Goal: Navigation & Orientation: Find specific page/section

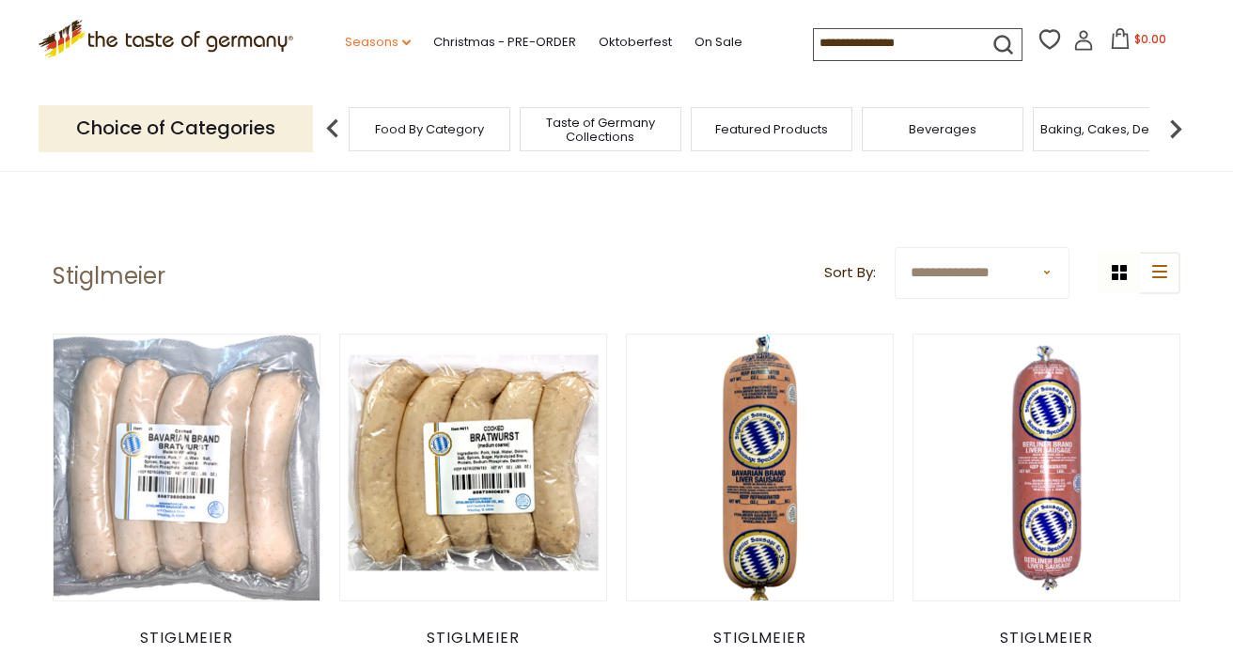
click at [395, 40] on link "Seasons dropdown_arrow" at bounding box center [378, 42] width 66 height 21
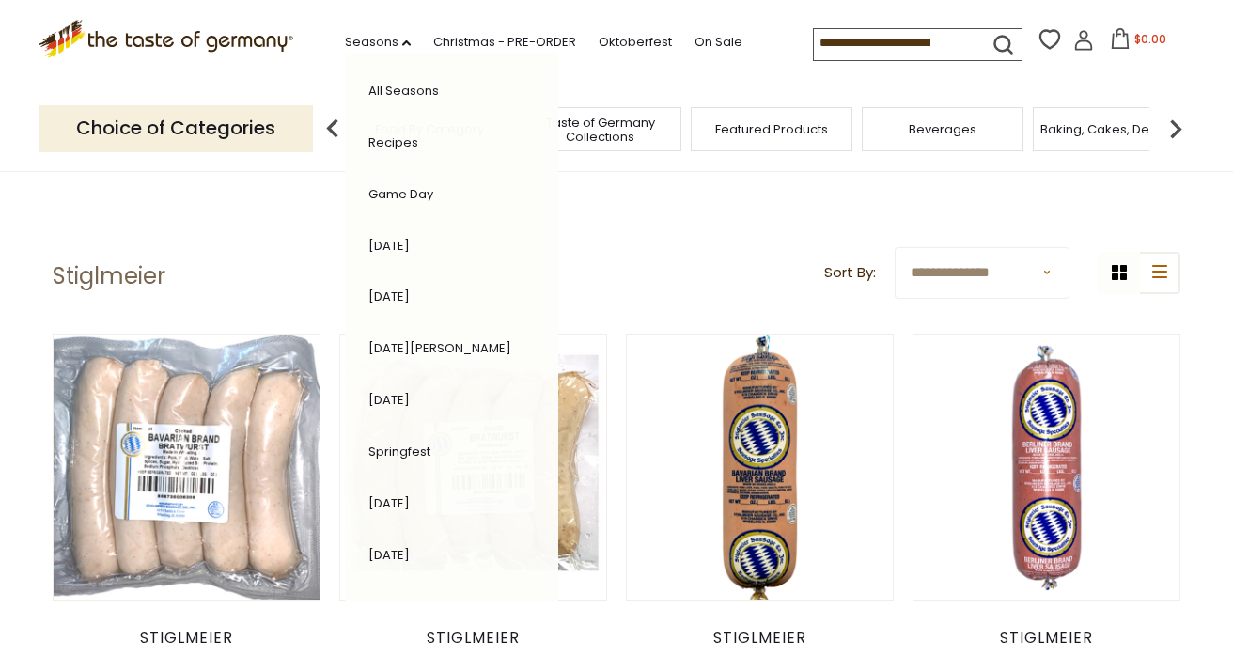
click at [244, 132] on p "Choice of Categories" at bounding box center [176, 128] width 274 height 46
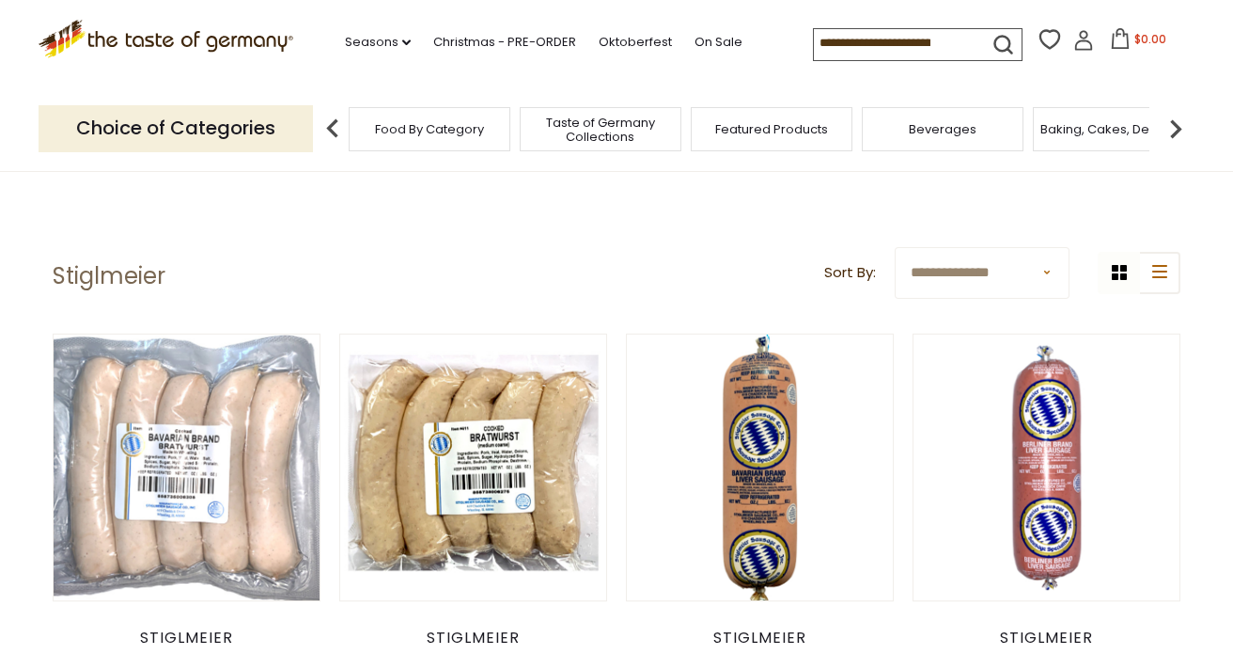
click at [244, 132] on p "Choice of Categories" at bounding box center [176, 128] width 274 height 46
click at [440, 132] on span "Food By Category" at bounding box center [429, 129] width 109 height 14
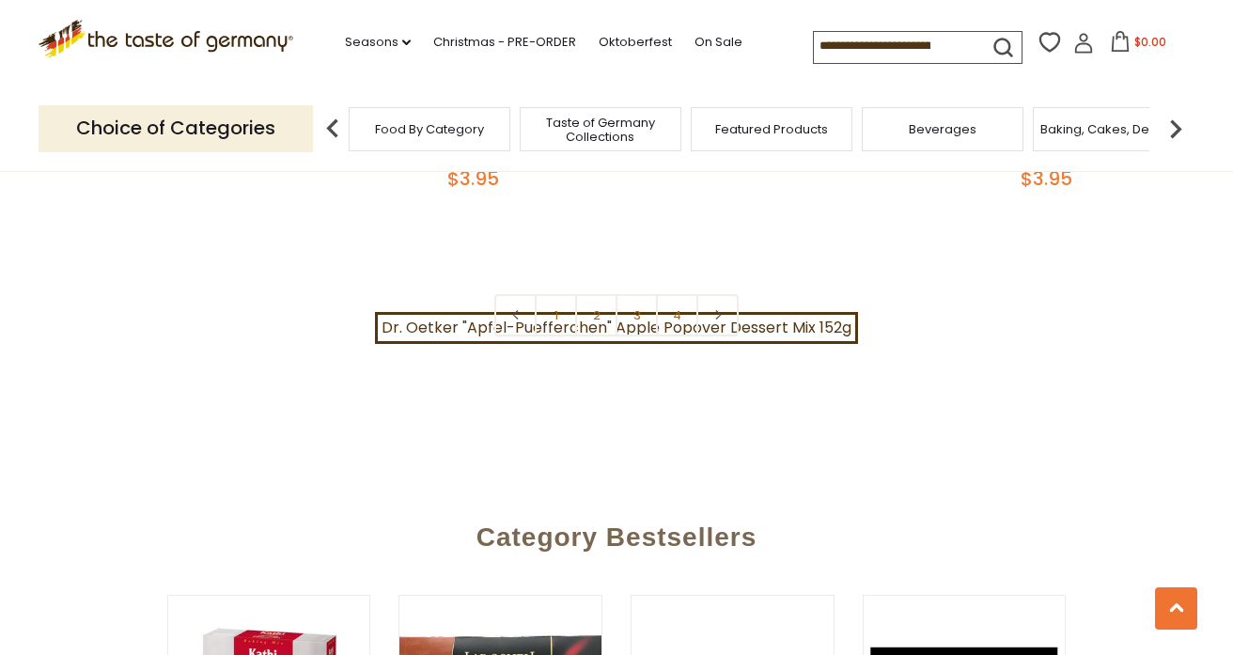
scroll to position [4311, 0]
click at [581, 295] on link "2" at bounding box center [596, 316] width 42 height 42
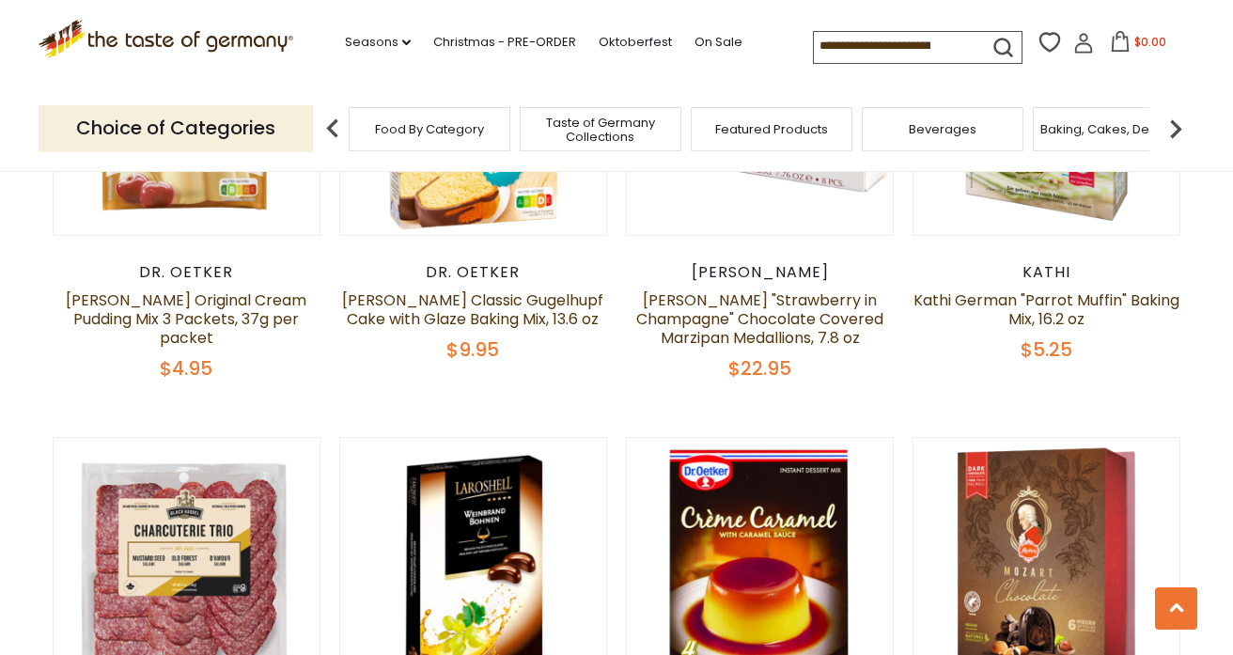
scroll to position [293, 0]
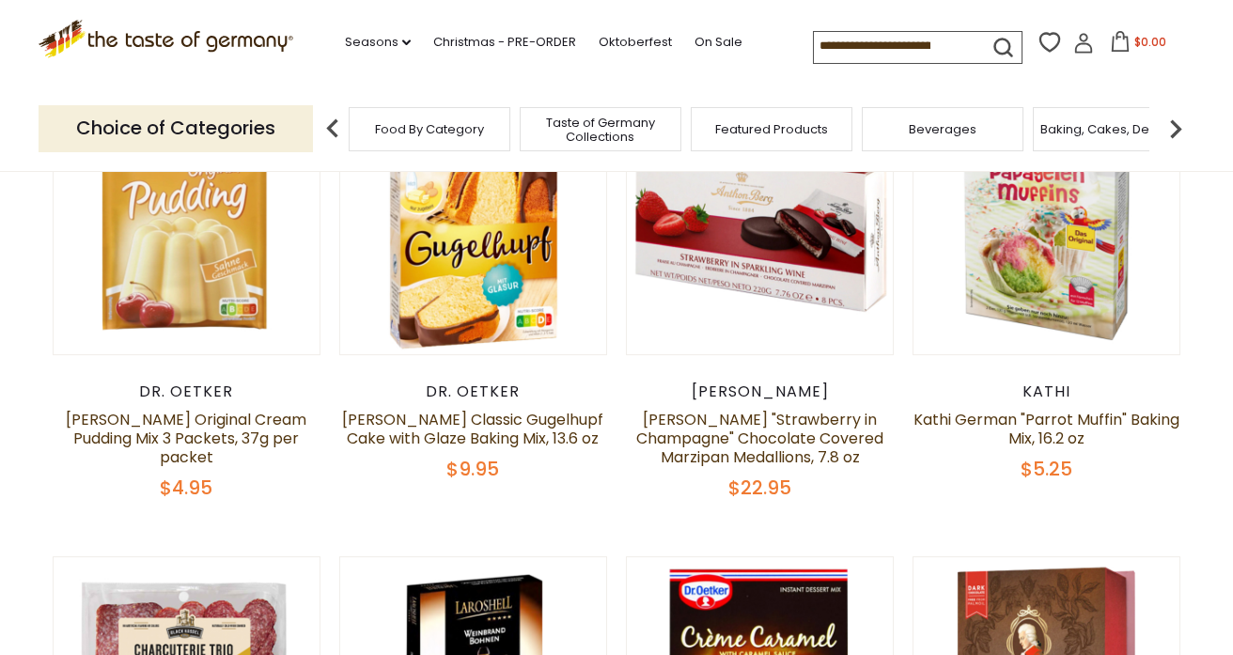
click at [1178, 134] on img at bounding box center [1176, 129] width 38 height 38
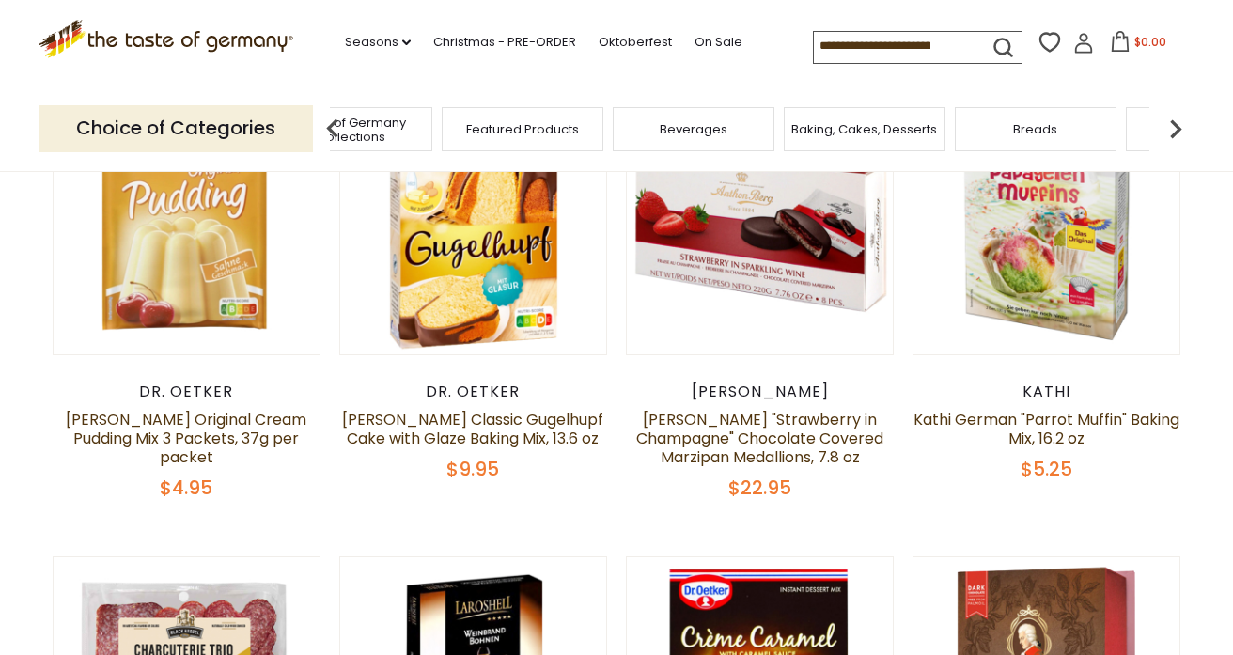
click at [1178, 134] on img at bounding box center [1176, 129] width 38 height 38
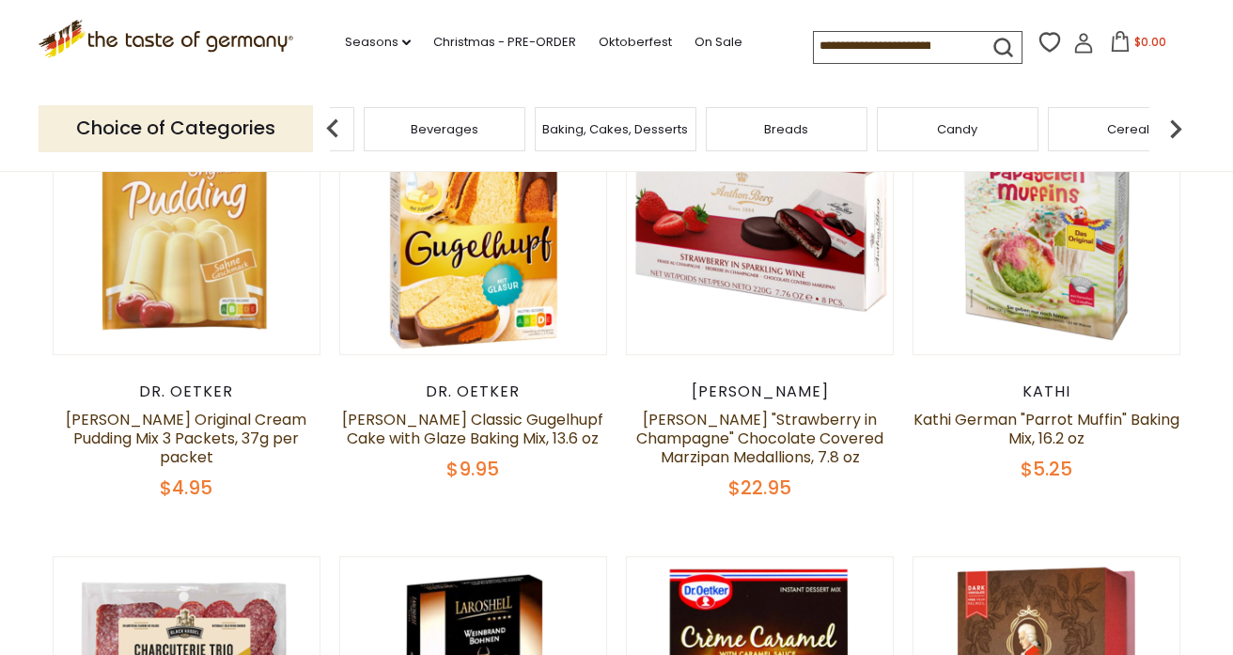
click at [1178, 134] on img at bounding box center [1176, 129] width 38 height 38
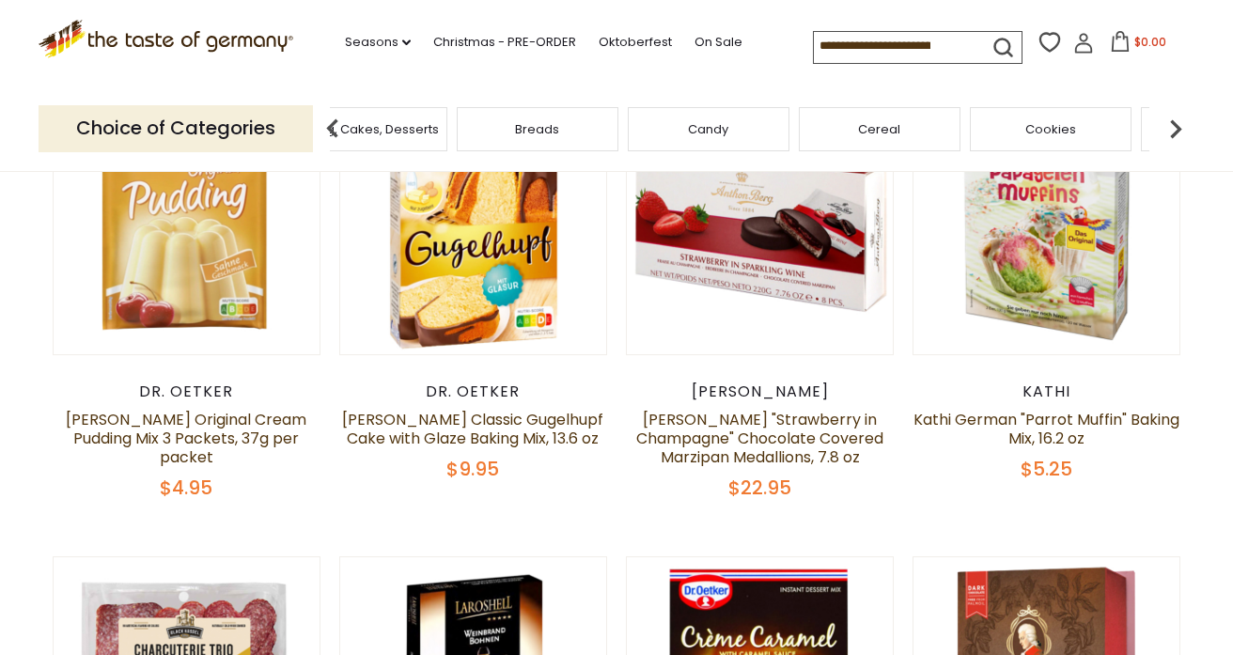
click at [751, 146] on div "Candy" at bounding box center [709, 129] width 162 height 44
click at [702, 132] on span "Candy" at bounding box center [722, 129] width 40 height 14
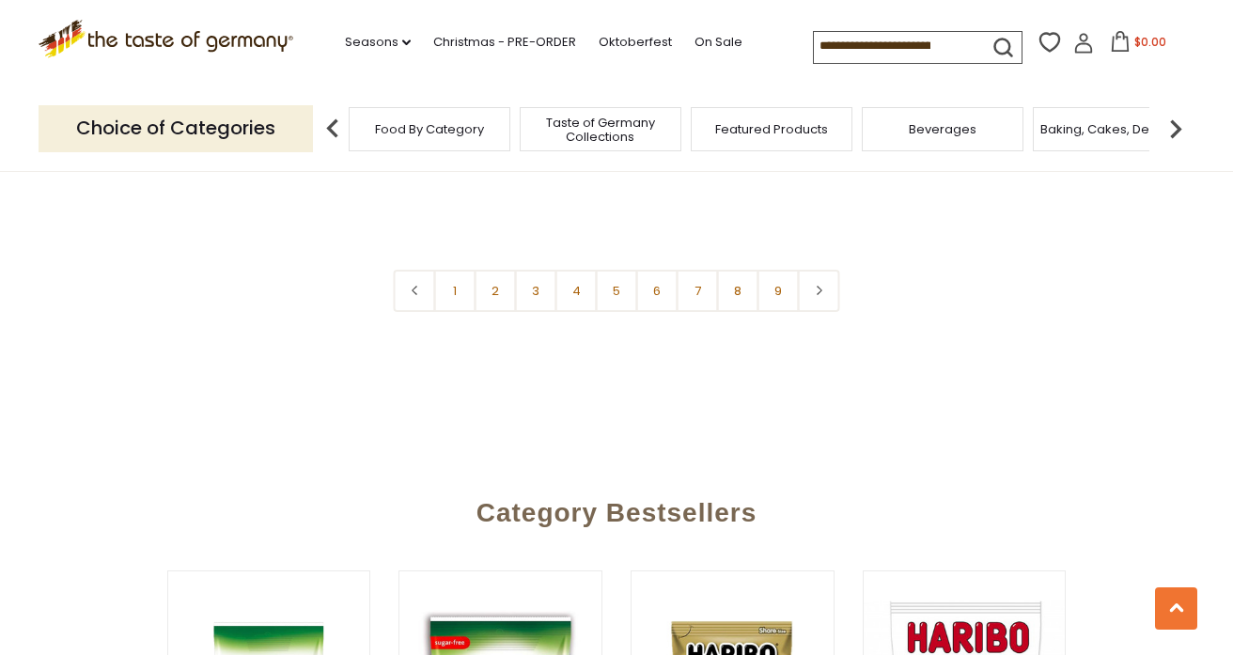
scroll to position [4651, 0]
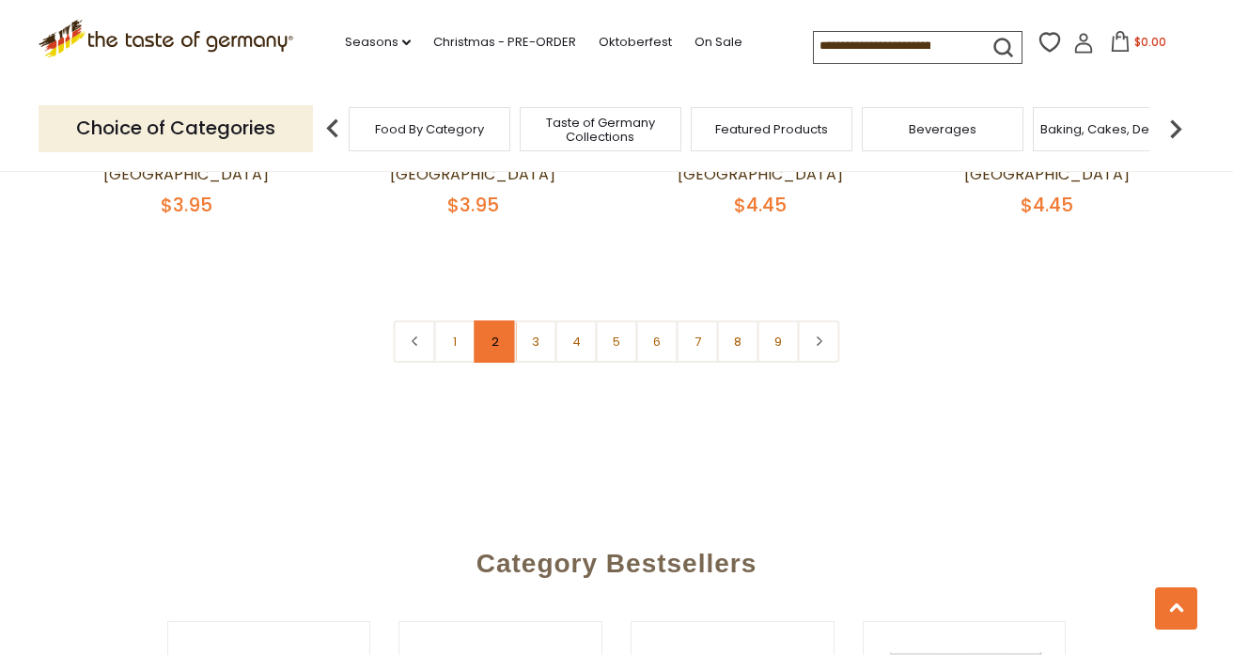
click at [494, 320] on link "2" at bounding box center [495, 341] width 42 height 42
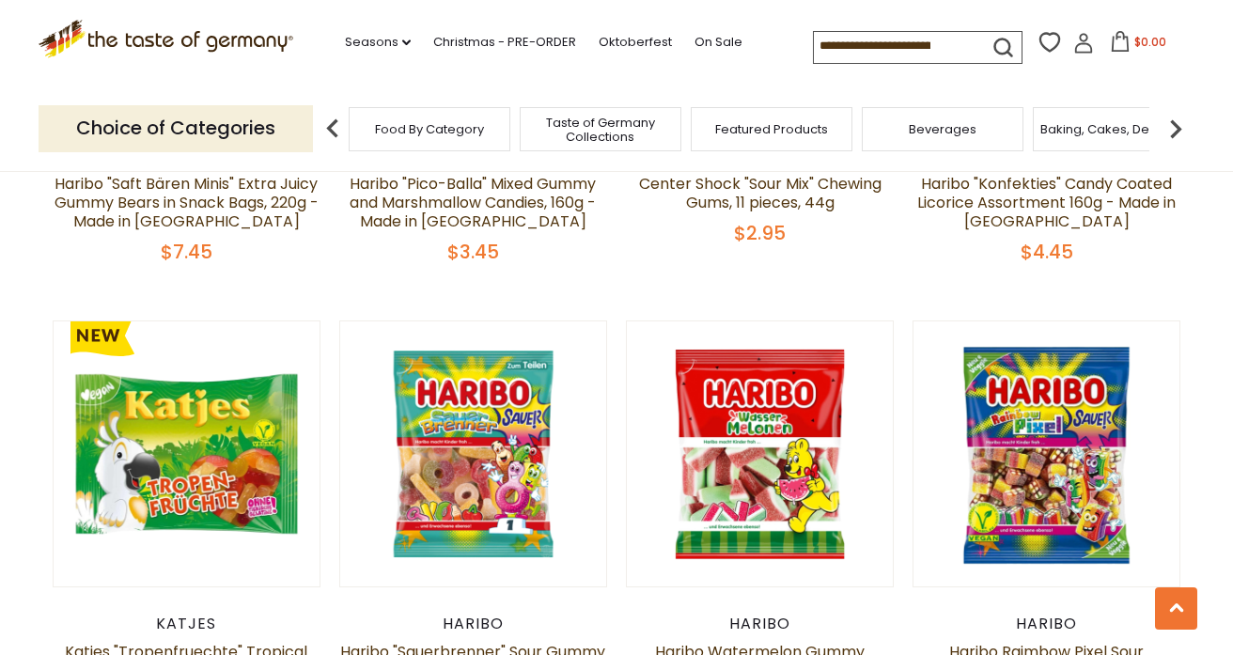
scroll to position [601, 0]
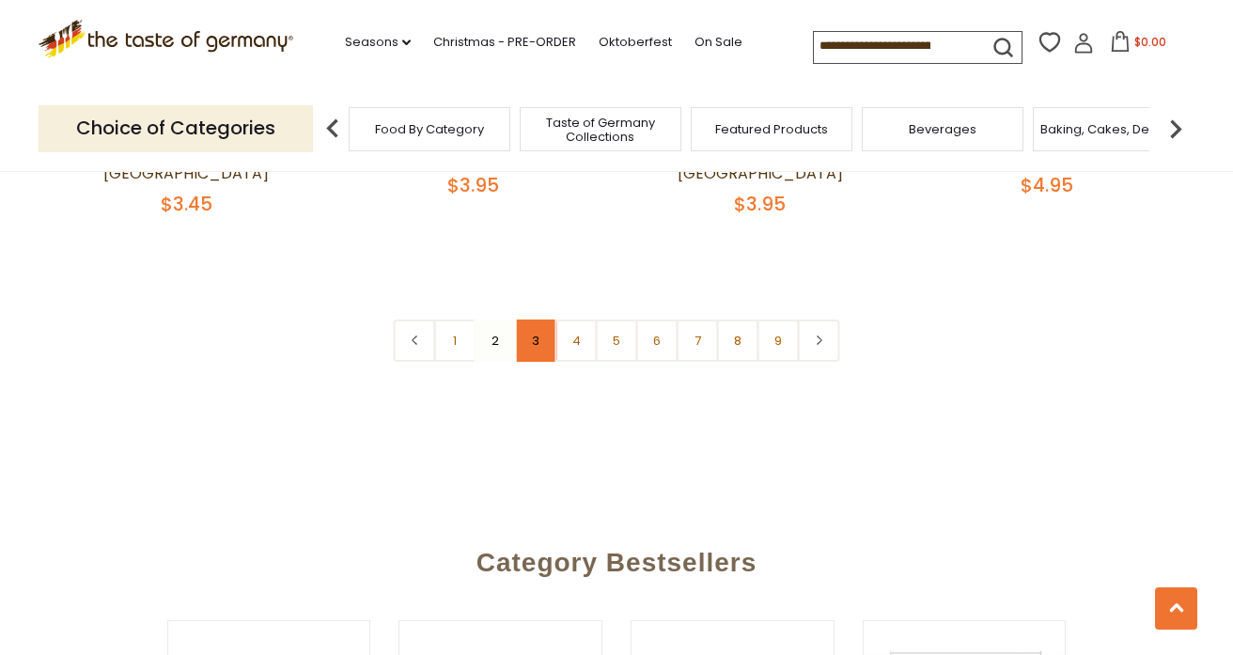
click at [532, 319] on link "3" at bounding box center [536, 340] width 42 height 42
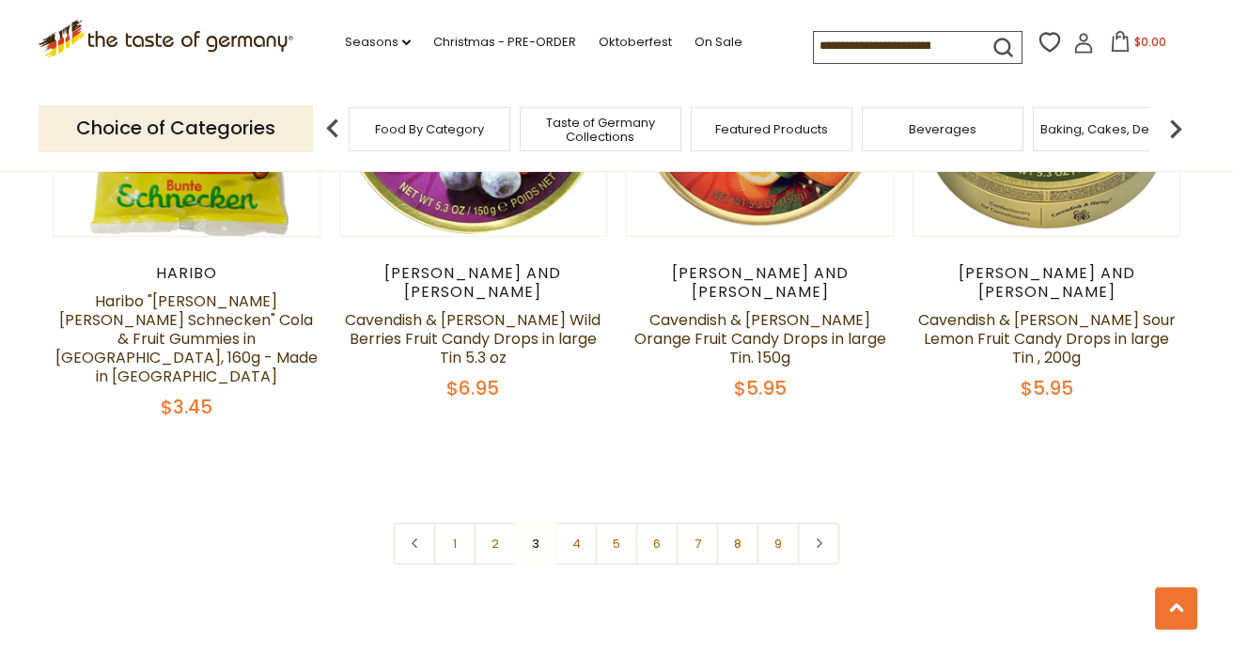
scroll to position [4466, 0]
click at [572, 523] on link "4" at bounding box center [576, 544] width 42 height 42
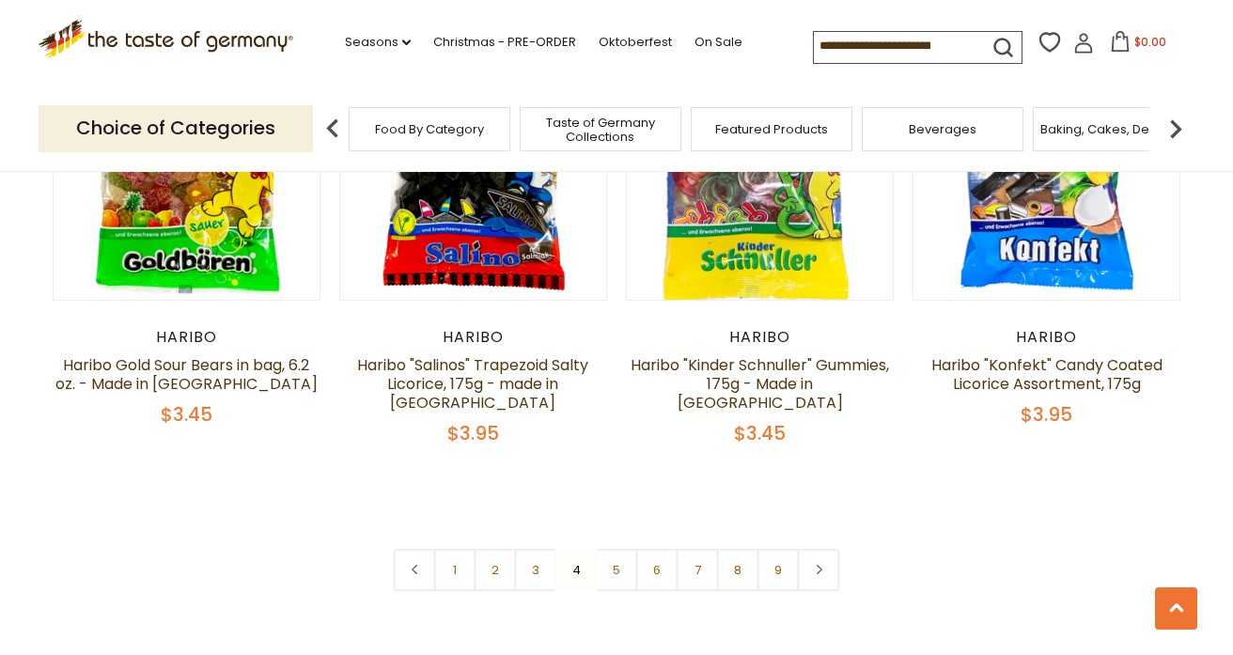
scroll to position [4409, 0]
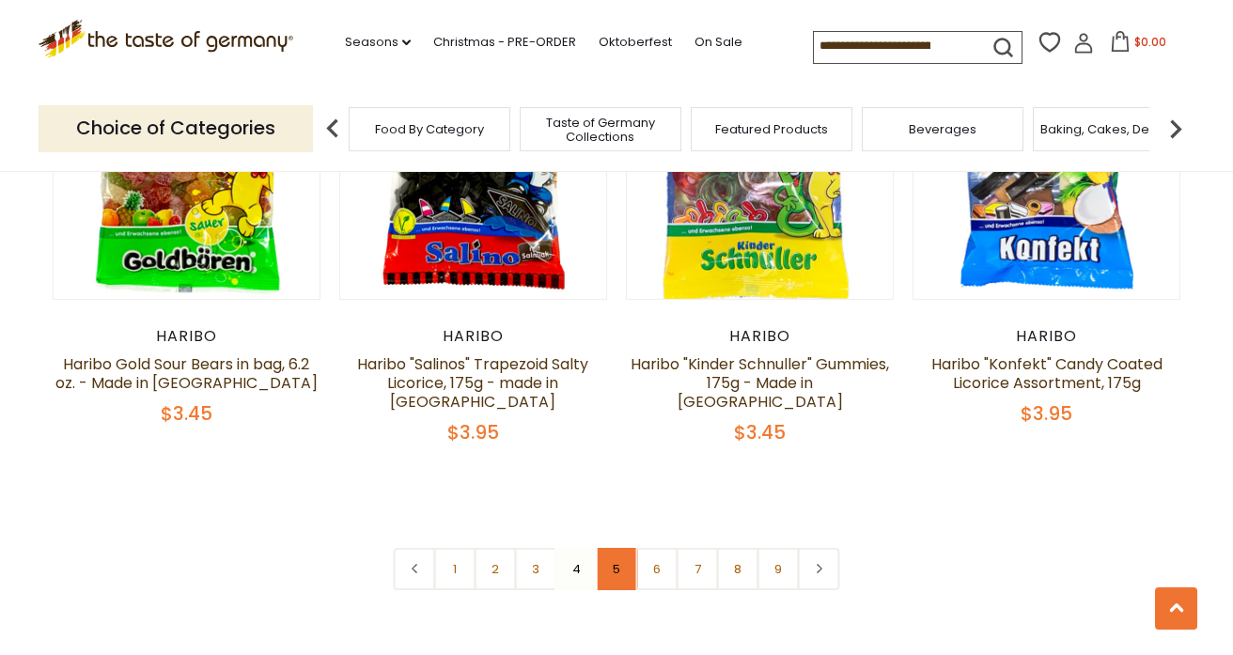
click at [618, 548] on link "5" at bounding box center [617, 569] width 42 height 42
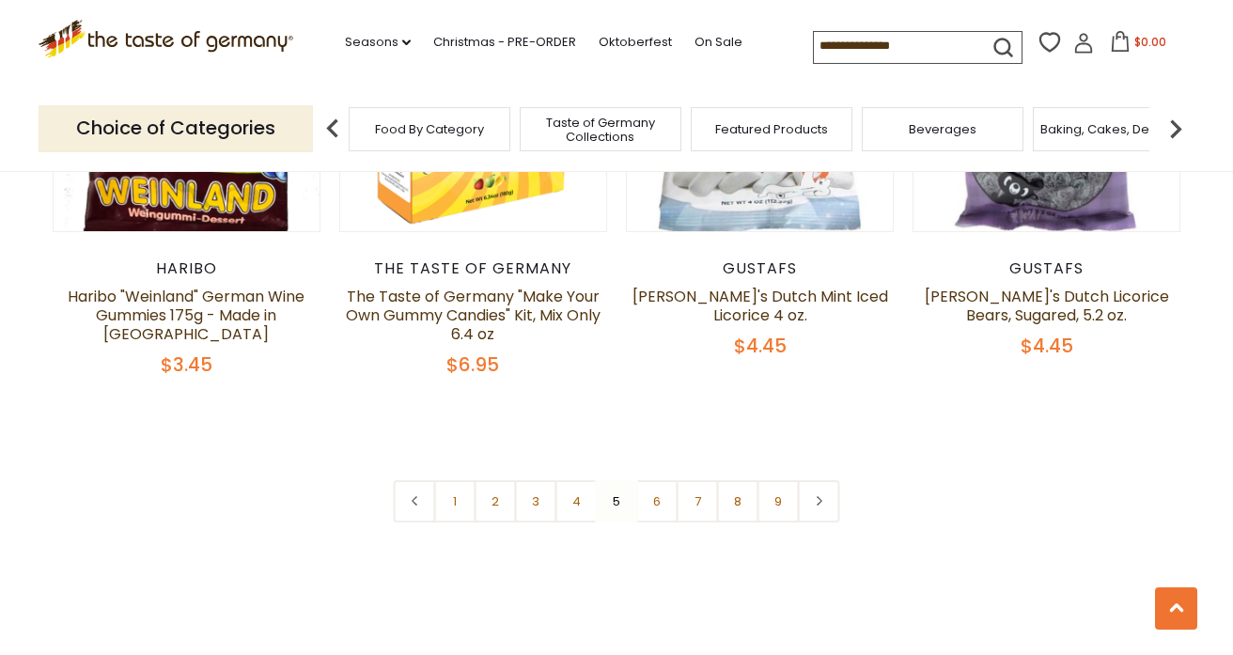
scroll to position [4462, 0]
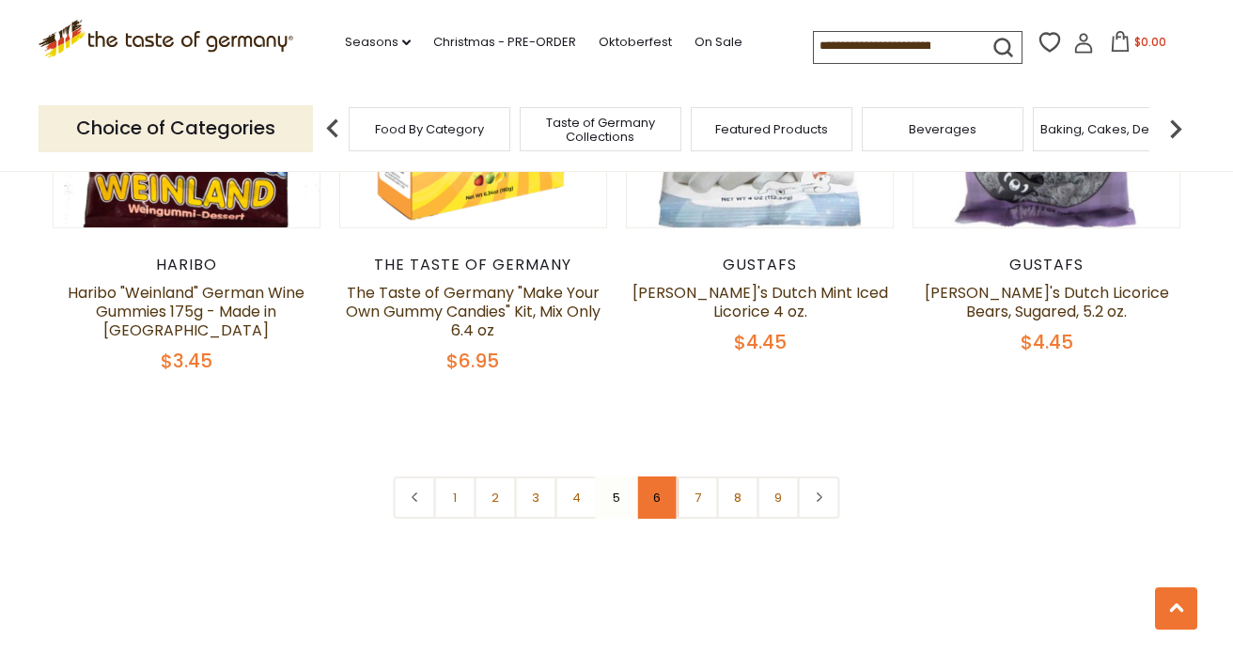
click at [648, 476] on link "6" at bounding box center [657, 497] width 42 height 42
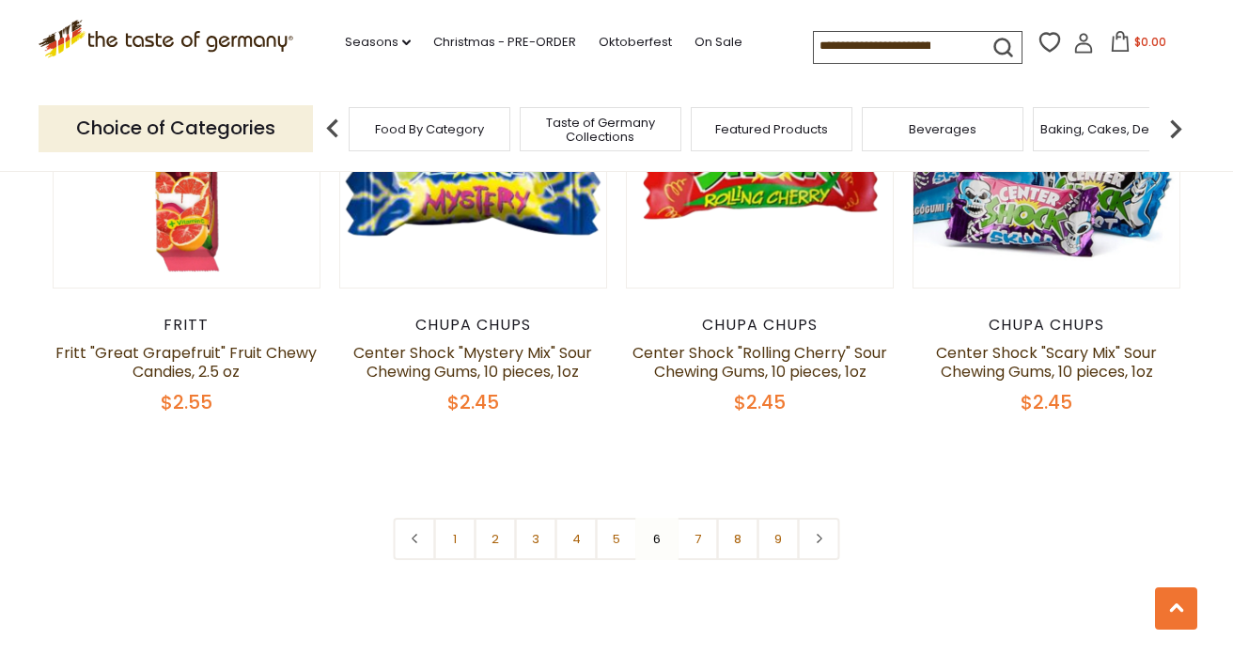
scroll to position [4461, 0]
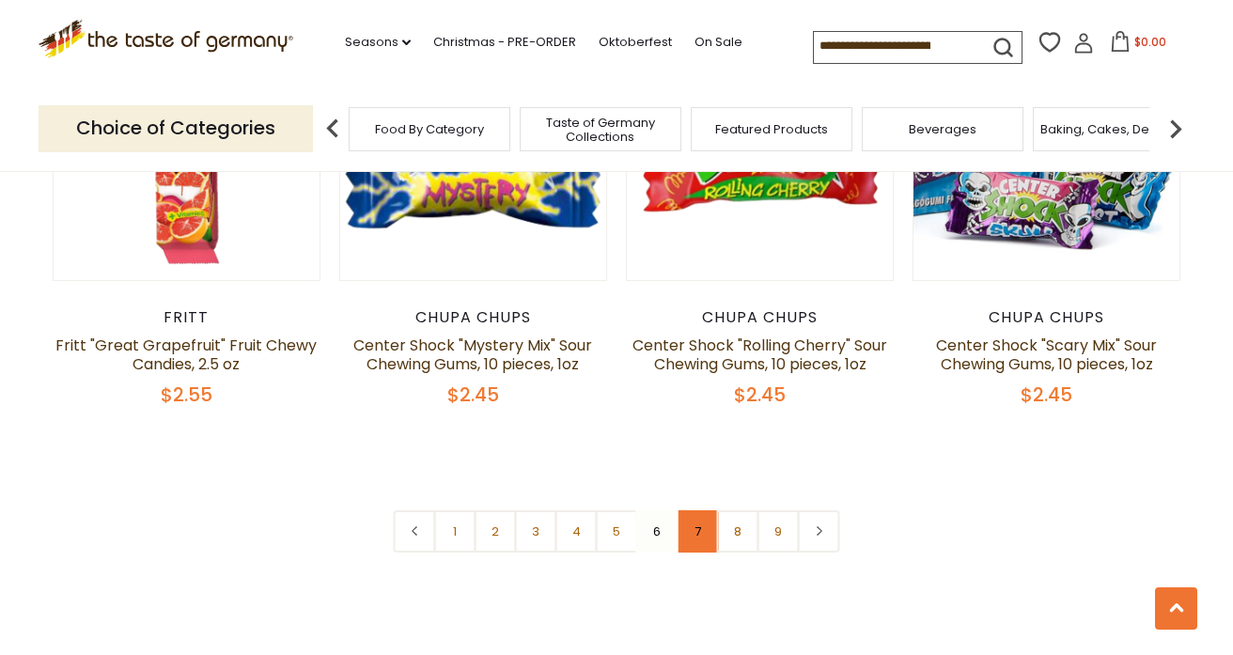
click at [698, 510] on link "7" at bounding box center [697, 531] width 42 height 42
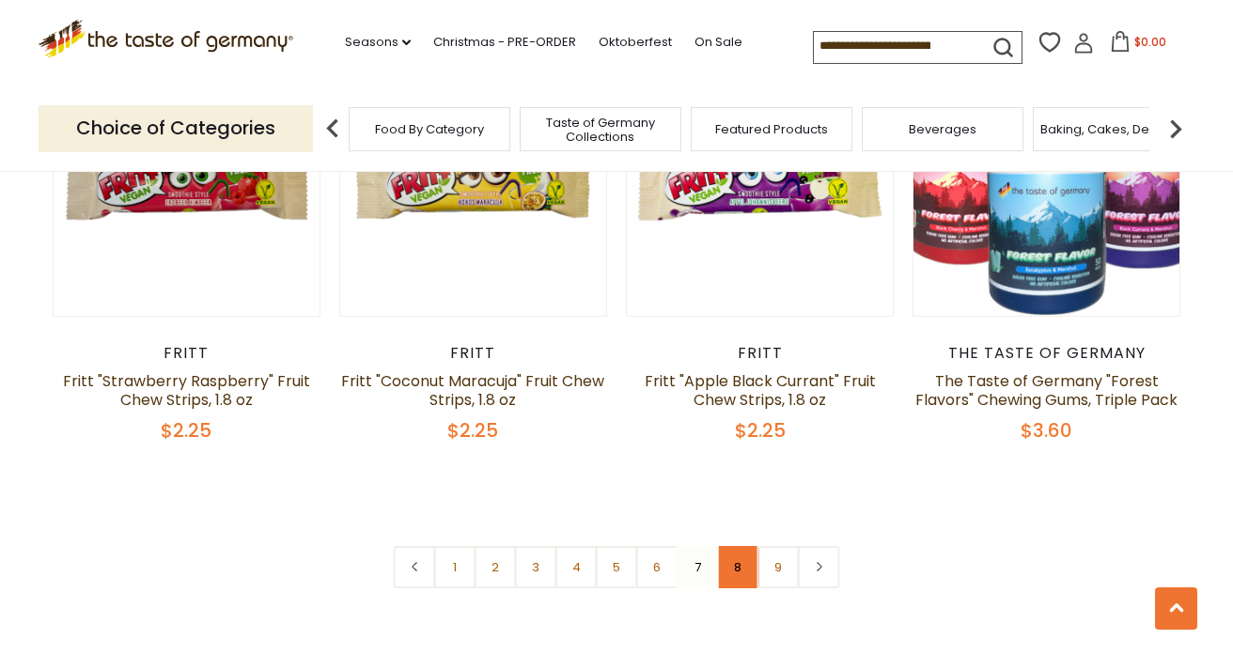
click at [735, 546] on link "8" at bounding box center [738, 567] width 42 height 42
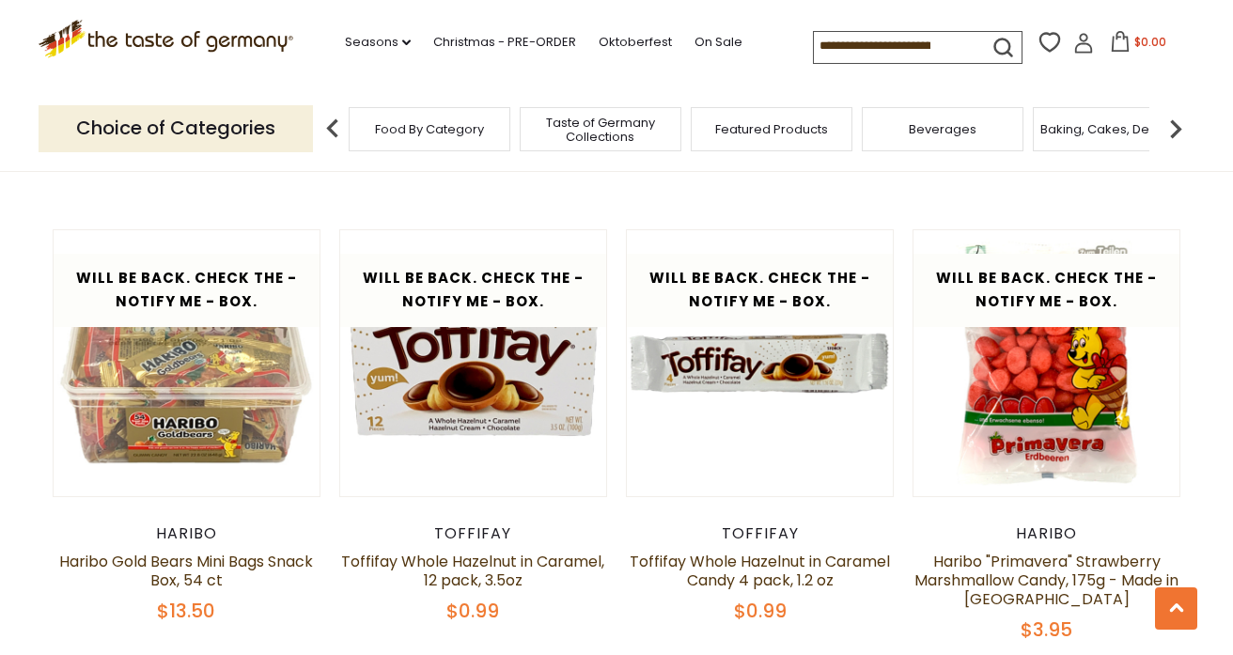
scroll to position [2324, 0]
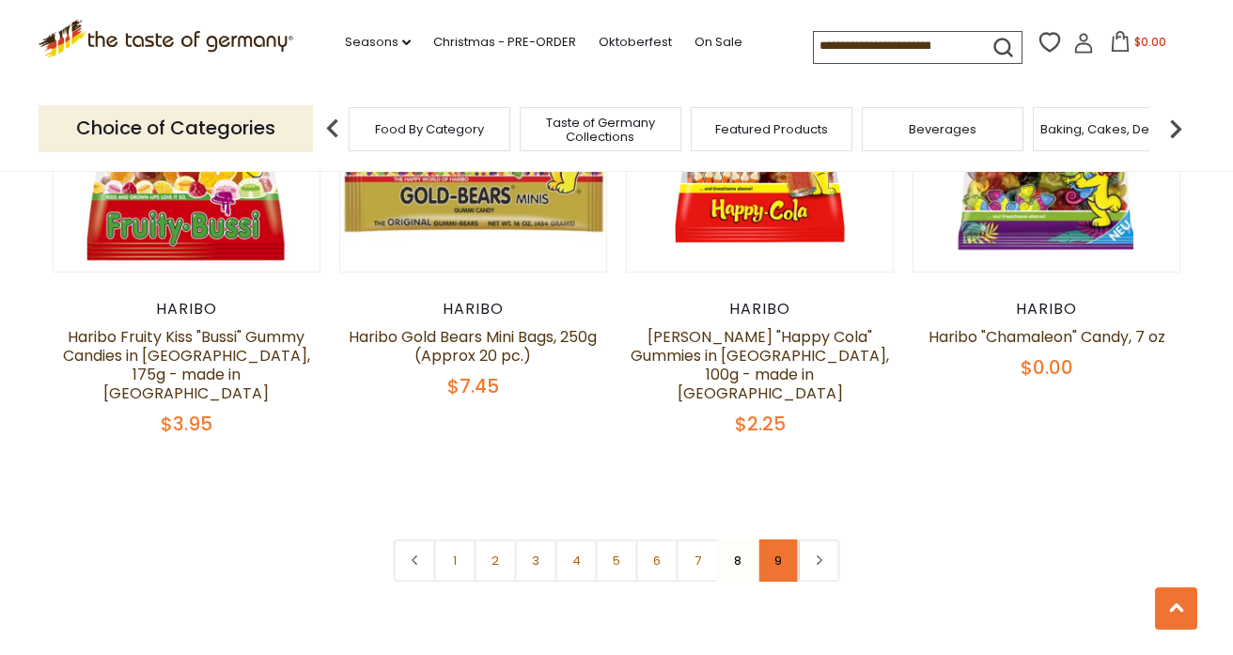
click at [784, 539] on link "9" at bounding box center [778, 560] width 42 height 42
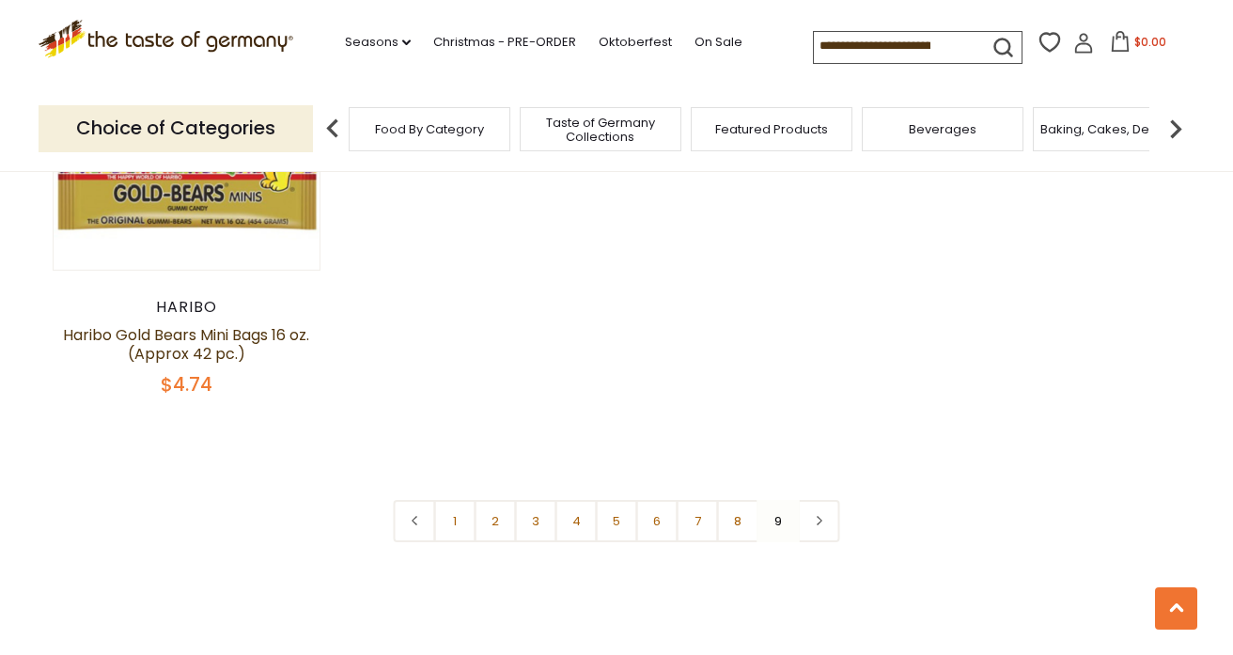
scroll to position [1656, 0]
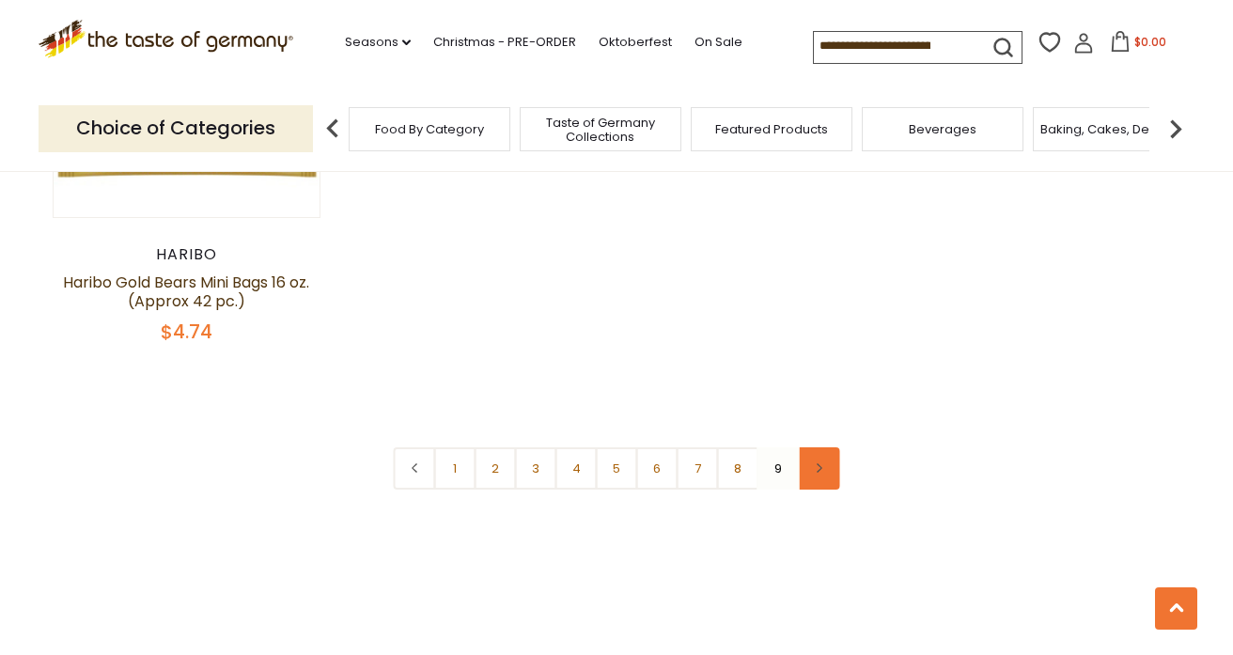
click at [821, 454] on link at bounding box center [819, 468] width 42 height 42
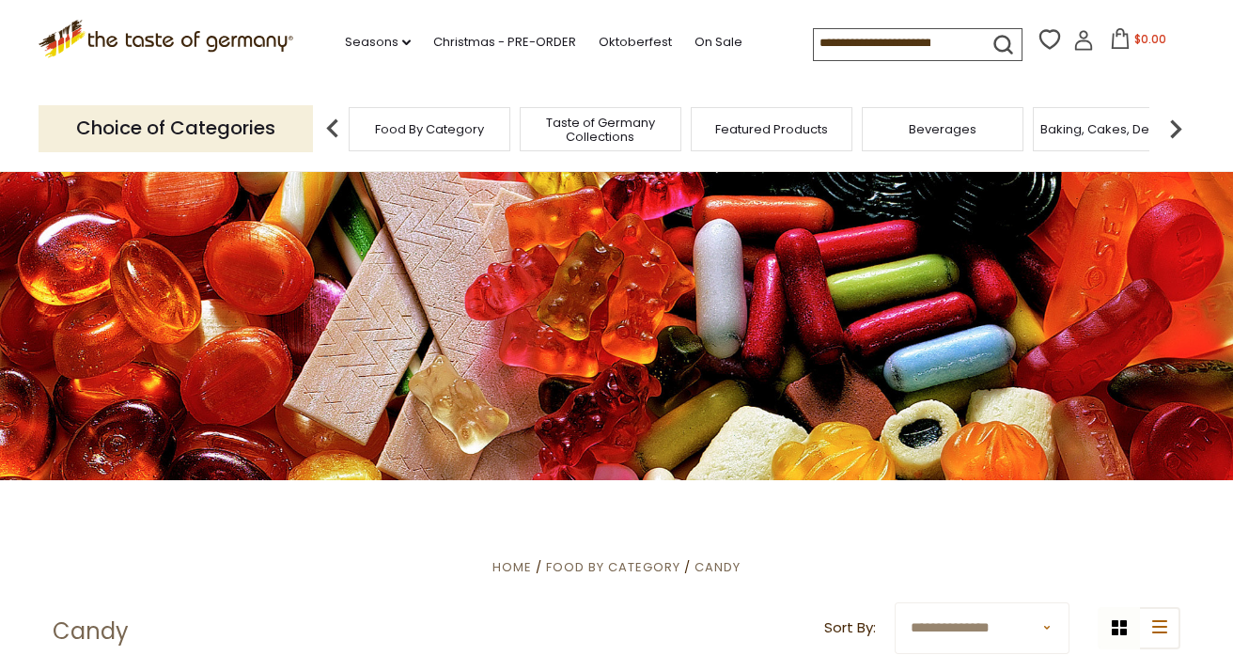
click at [1117, 137] on div "Baking, Cakes, Desserts" at bounding box center [1114, 129] width 162 height 44
click at [1095, 136] on span "Baking, Cakes, Desserts" at bounding box center [1113, 129] width 146 height 14
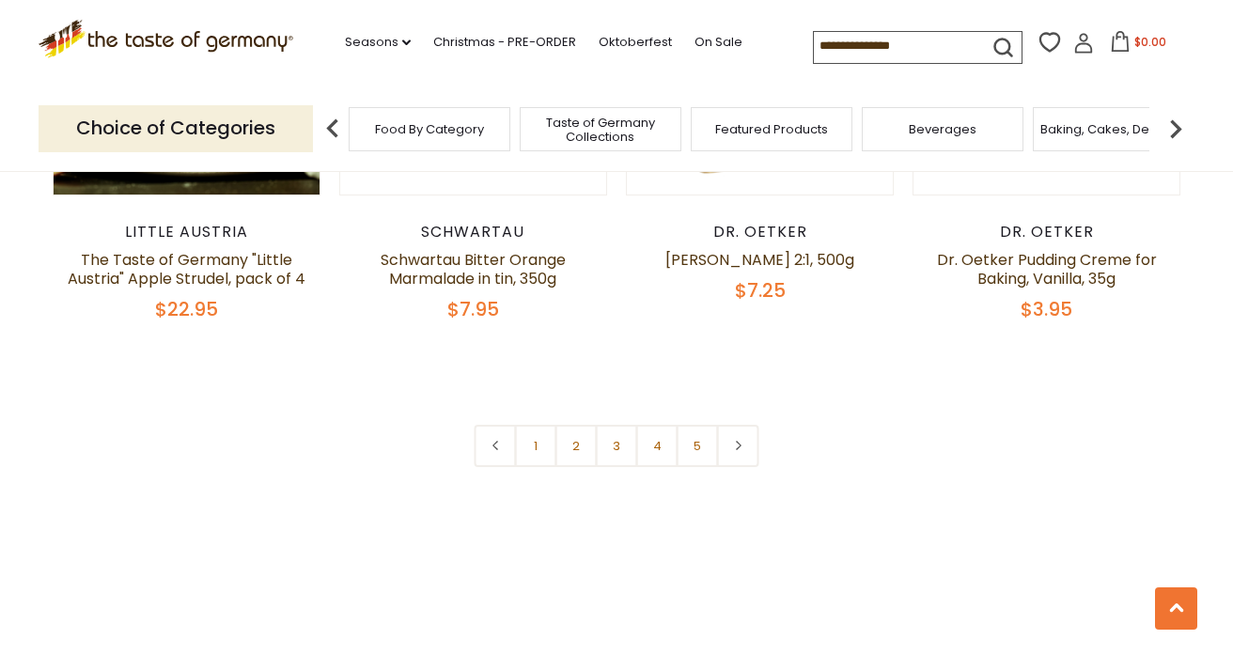
scroll to position [4436, 0]
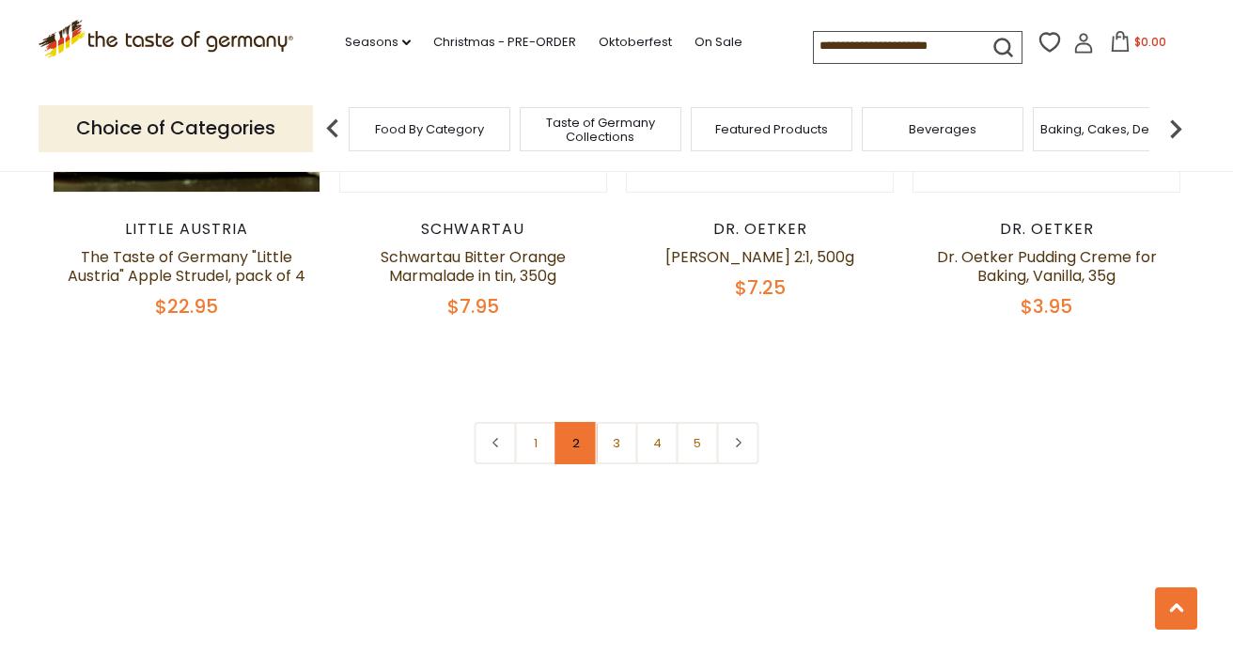
click at [588, 422] on link "2" at bounding box center [576, 443] width 42 height 42
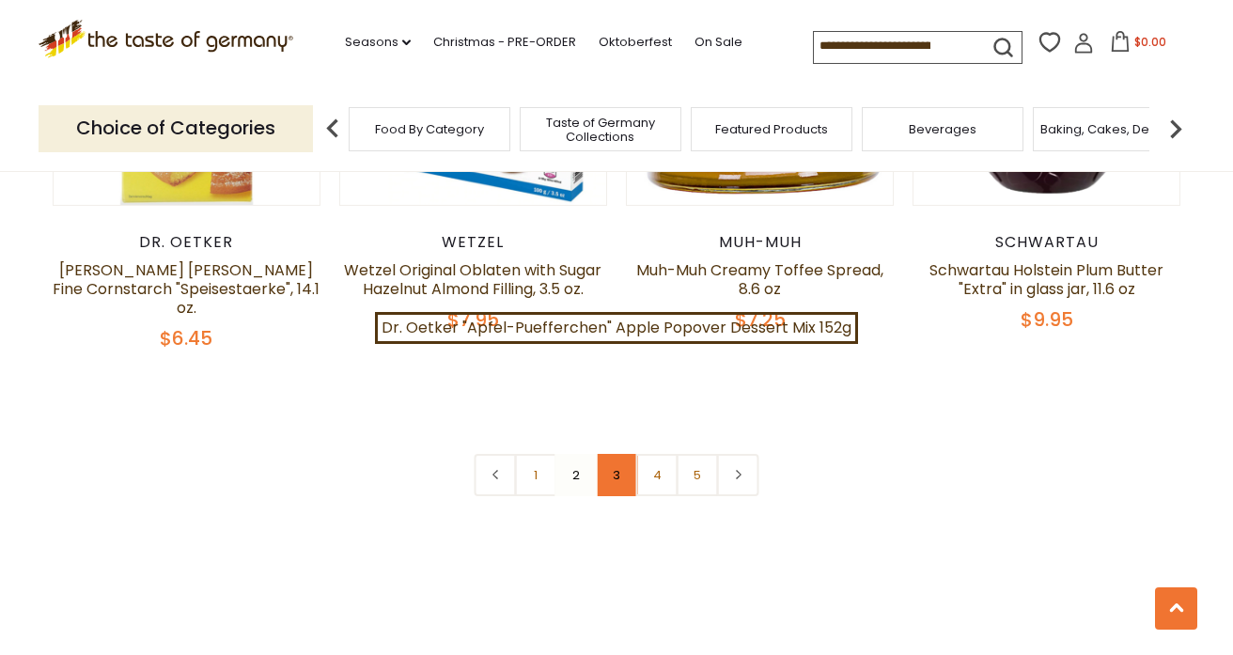
click at [620, 454] on link "3" at bounding box center [617, 475] width 42 height 42
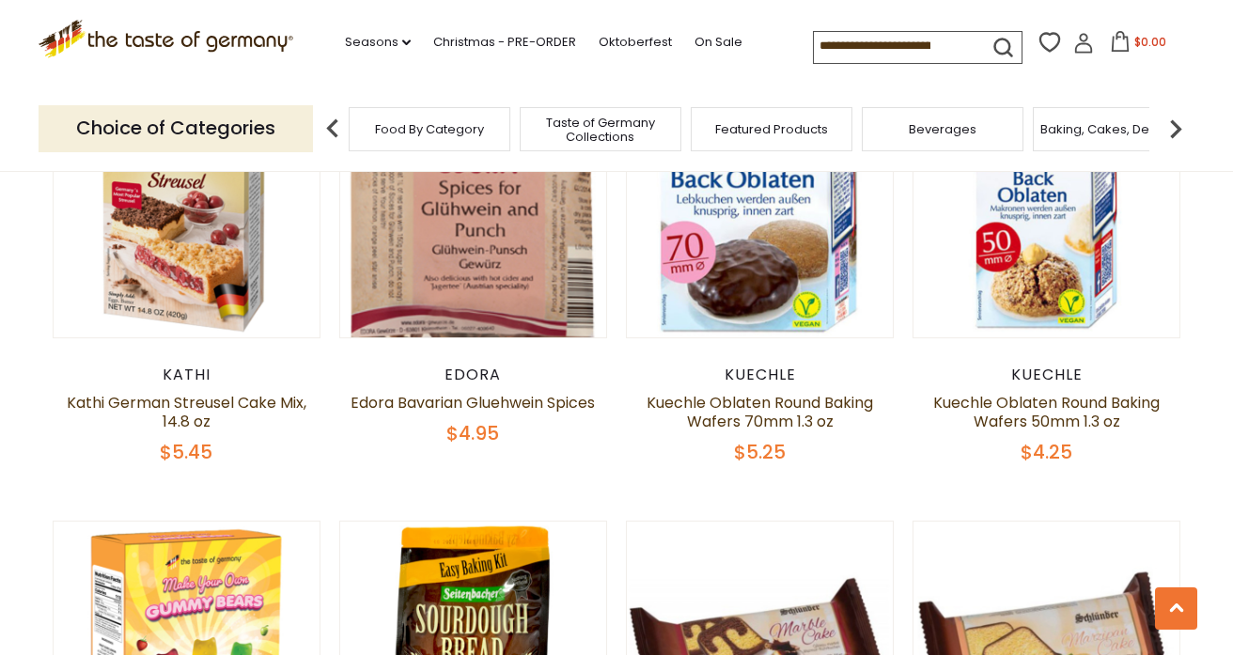
scroll to position [3833, 0]
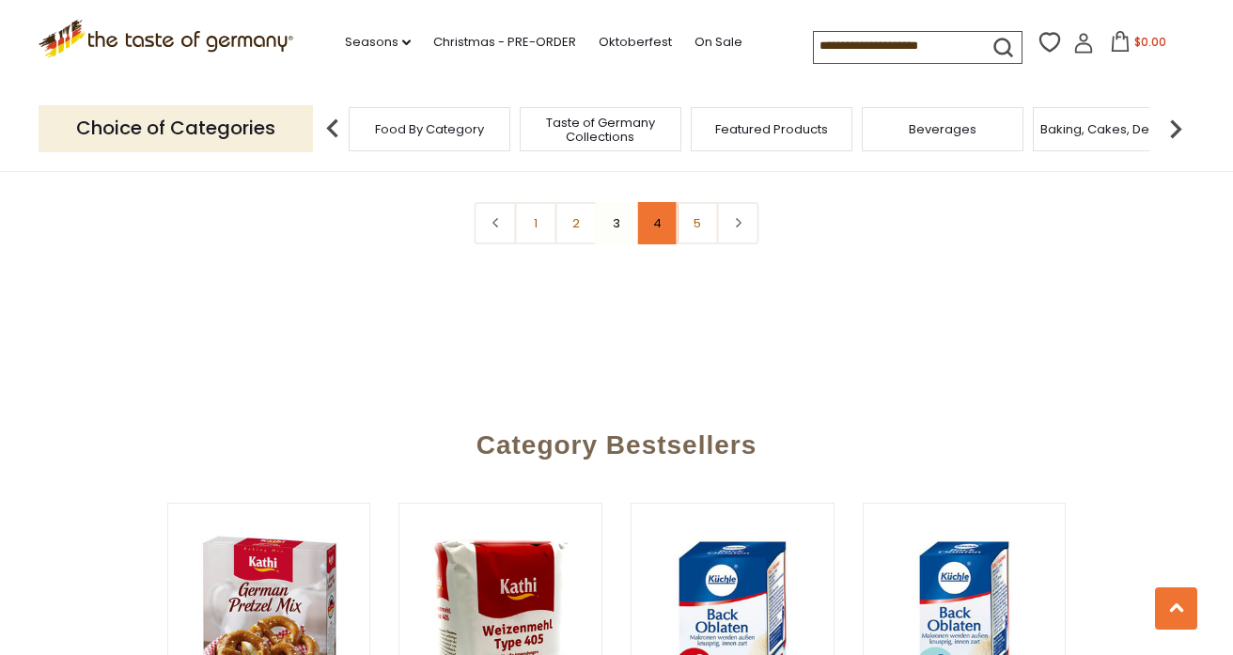
click at [660, 244] on link "4" at bounding box center [657, 223] width 42 height 42
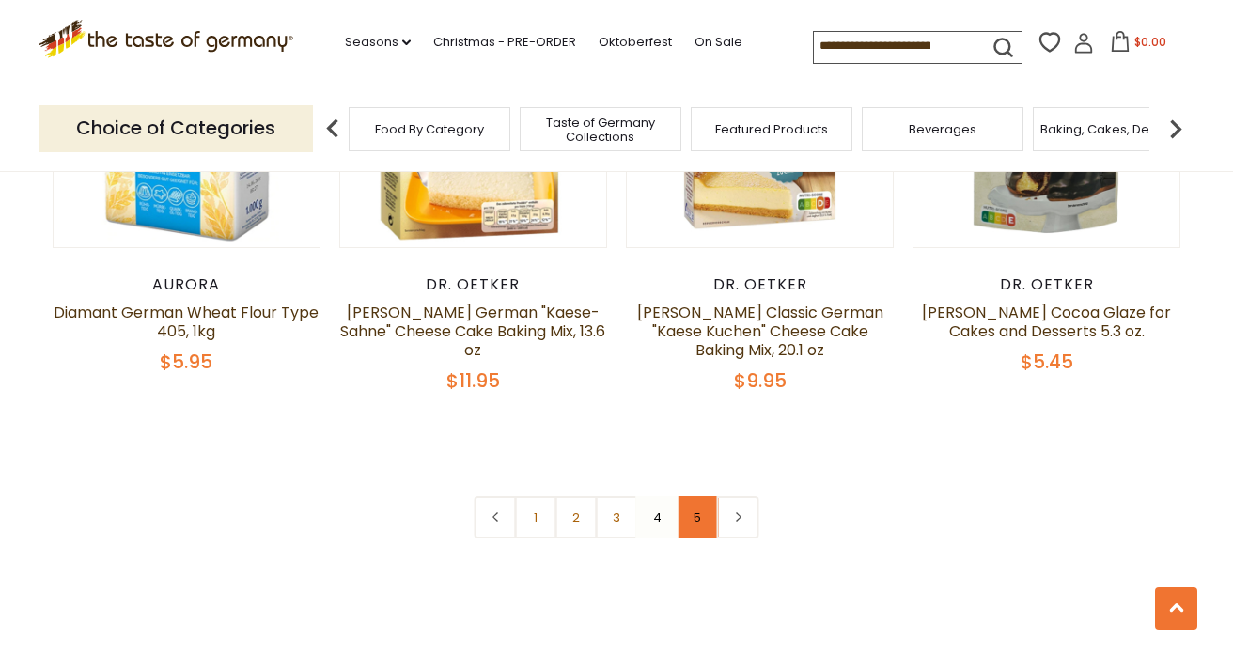
click at [697, 496] on link "5" at bounding box center [697, 517] width 42 height 42
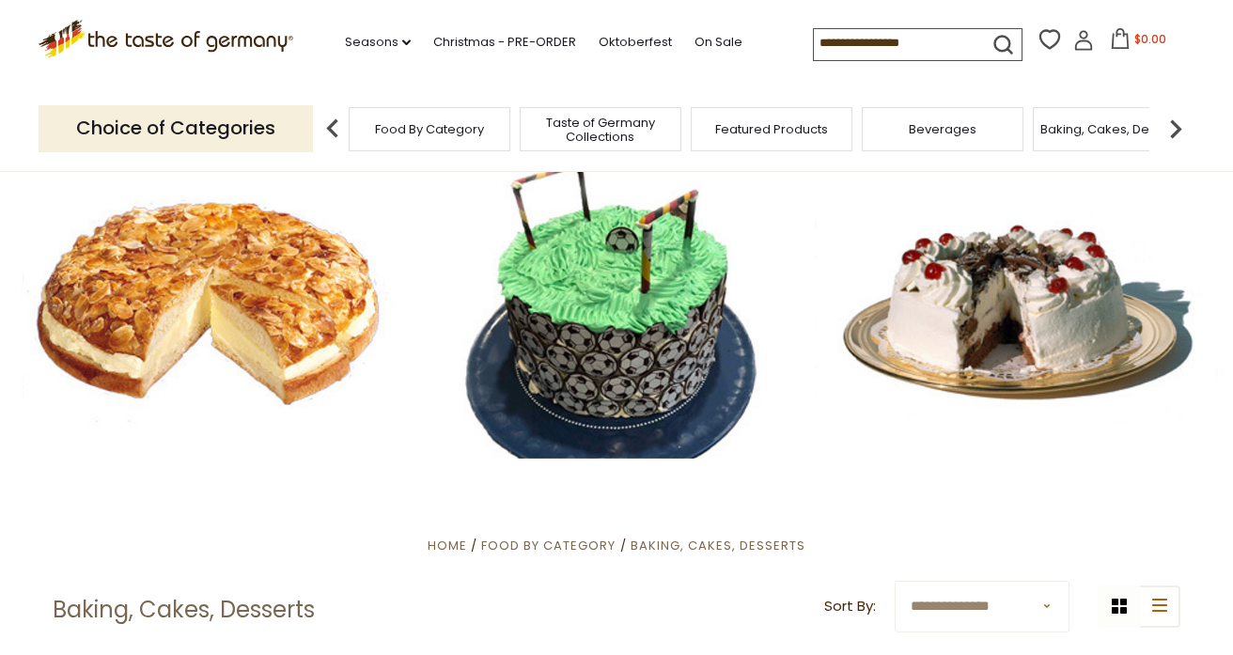
scroll to position [0, 0]
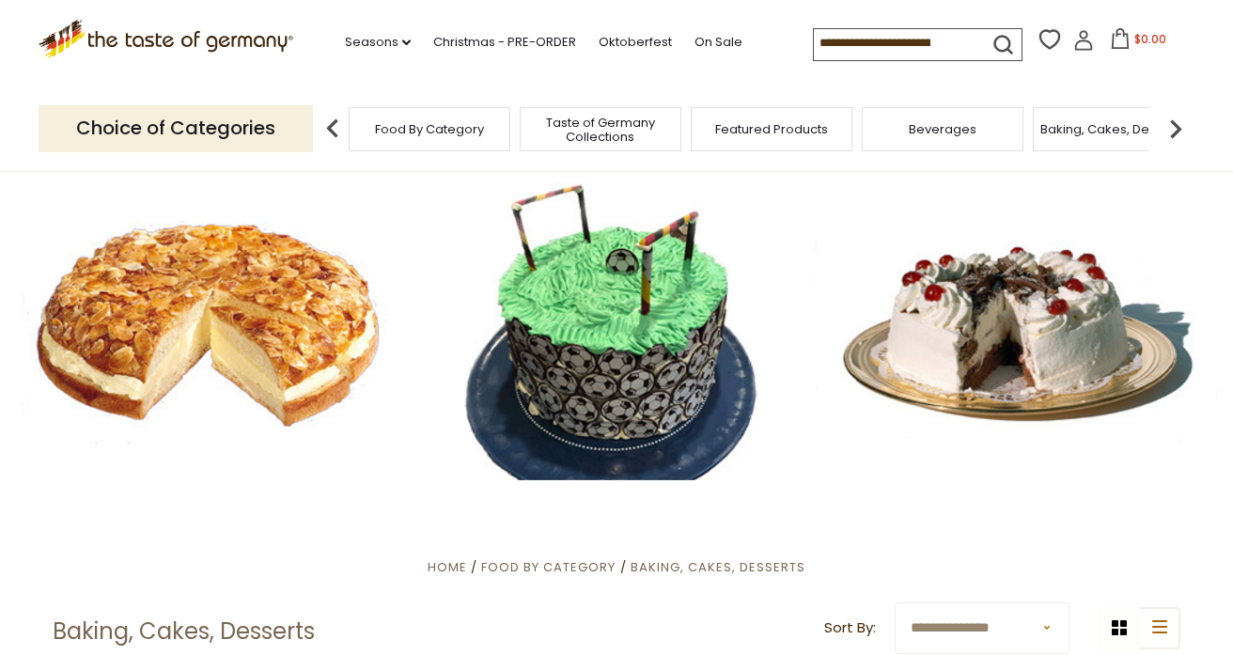
click at [1177, 124] on img at bounding box center [1176, 129] width 38 height 38
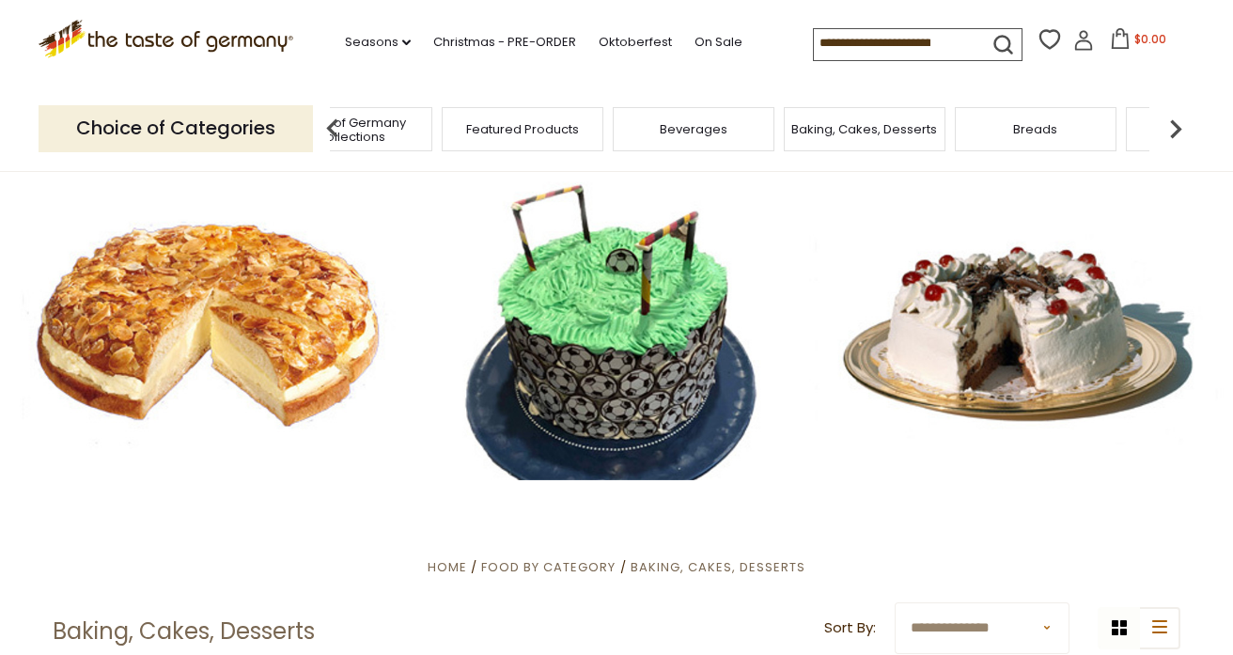
click at [1173, 132] on img at bounding box center [1176, 129] width 38 height 38
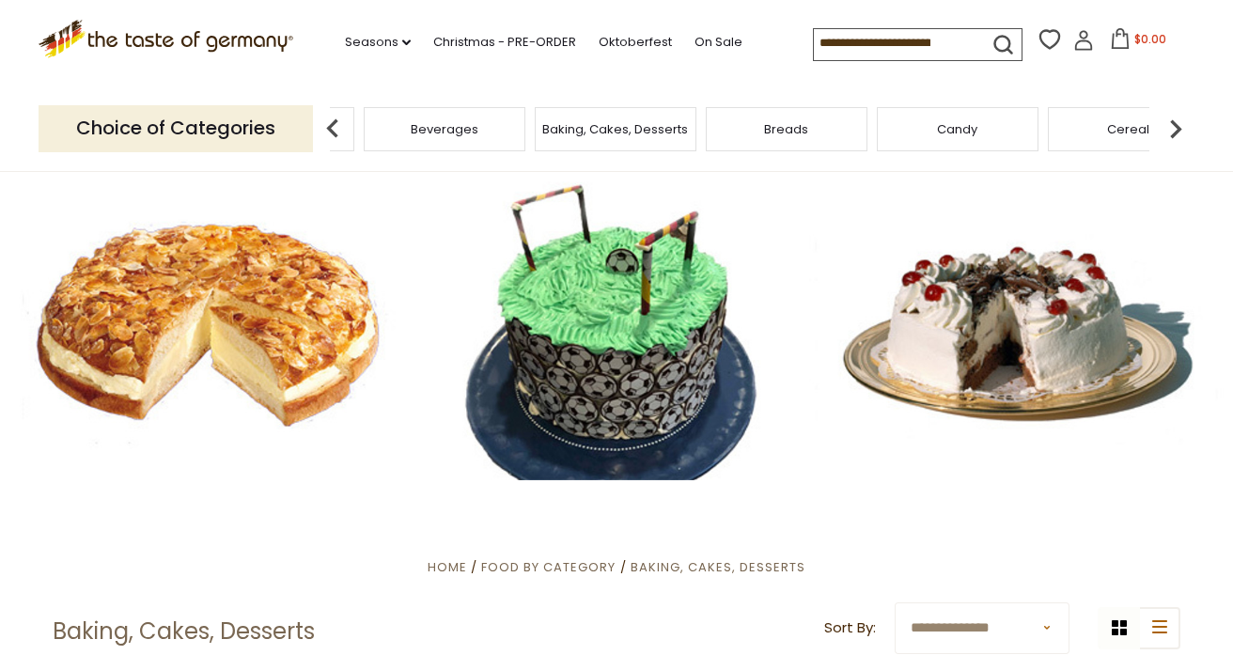
click at [458, 135] on span "Beverages" at bounding box center [445, 129] width 68 height 14
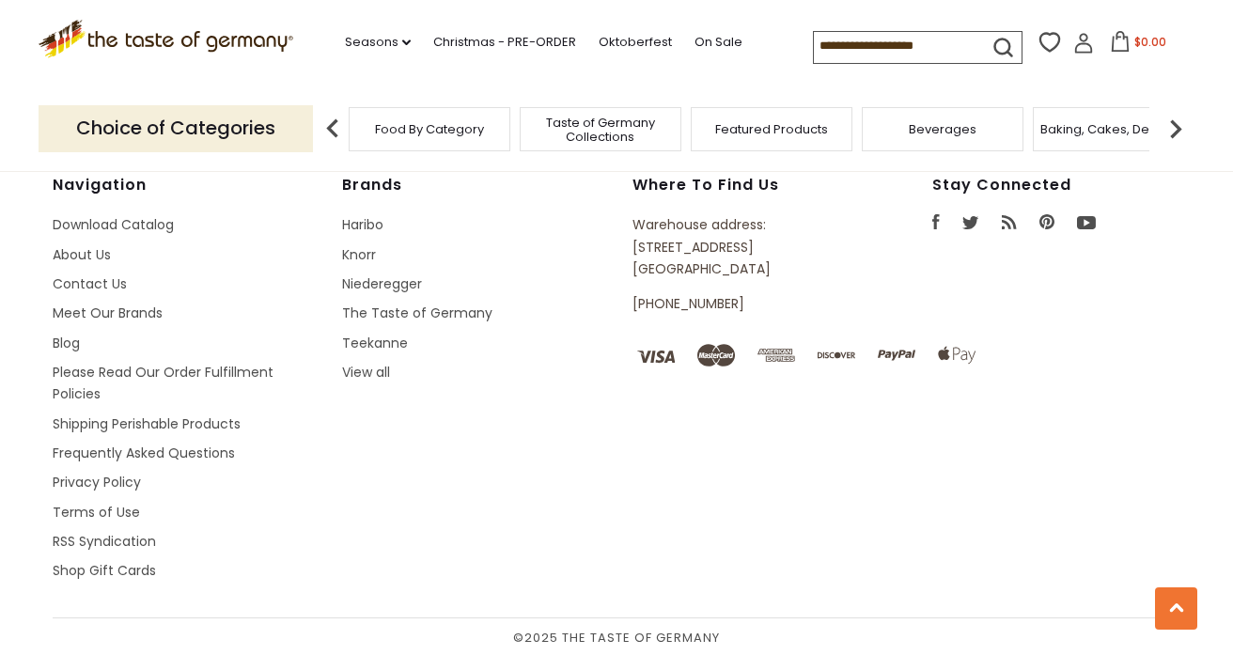
scroll to position [4563, 0]
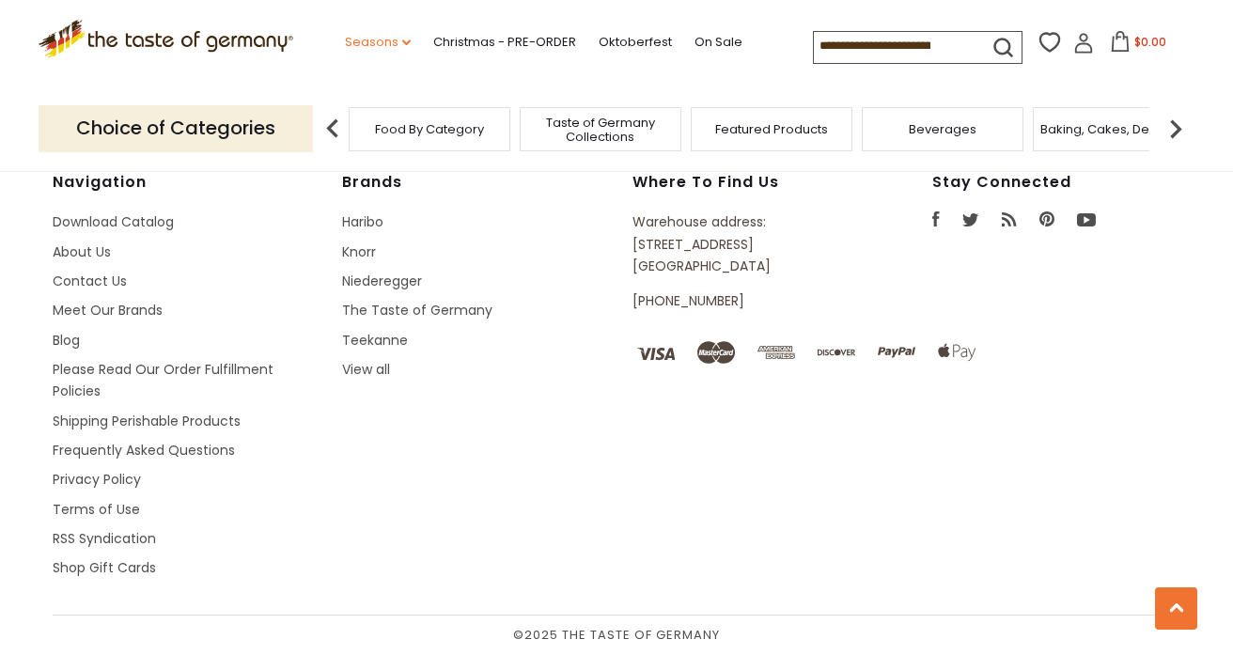
click at [399, 43] on link "Seasons dropdown_arrow" at bounding box center [378, 42] width 66 height 21
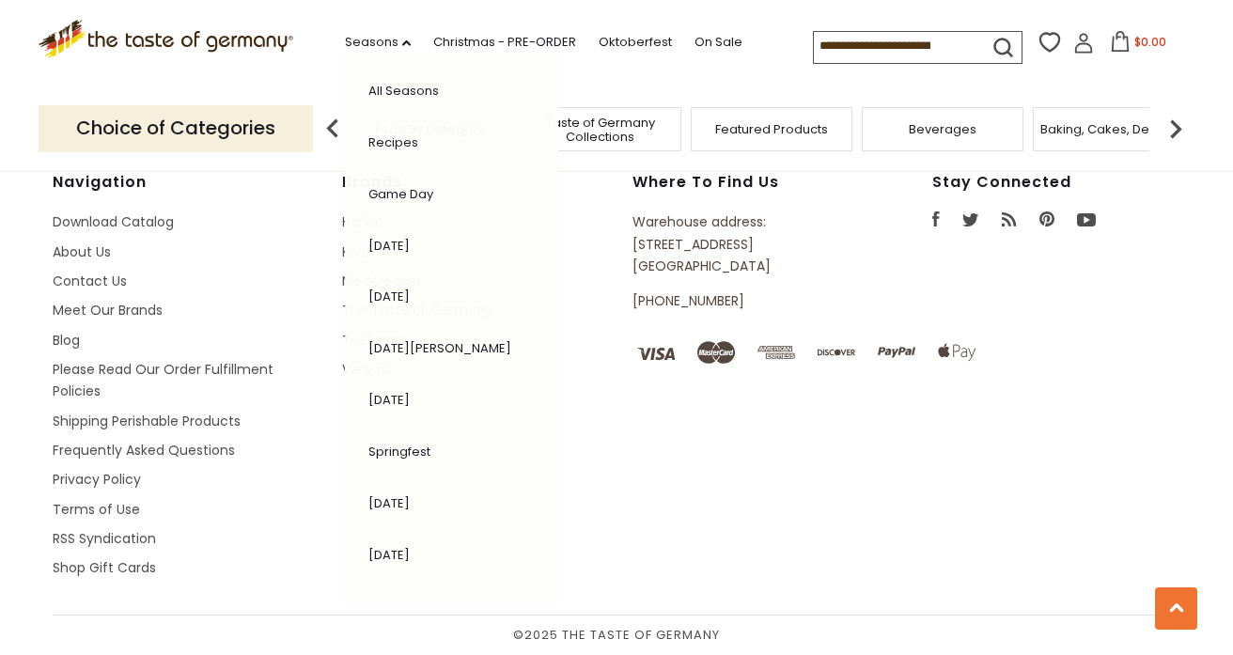
click at [388, 91] on link "All Seasons" at bounding box center [403, 91] width 70 height 18
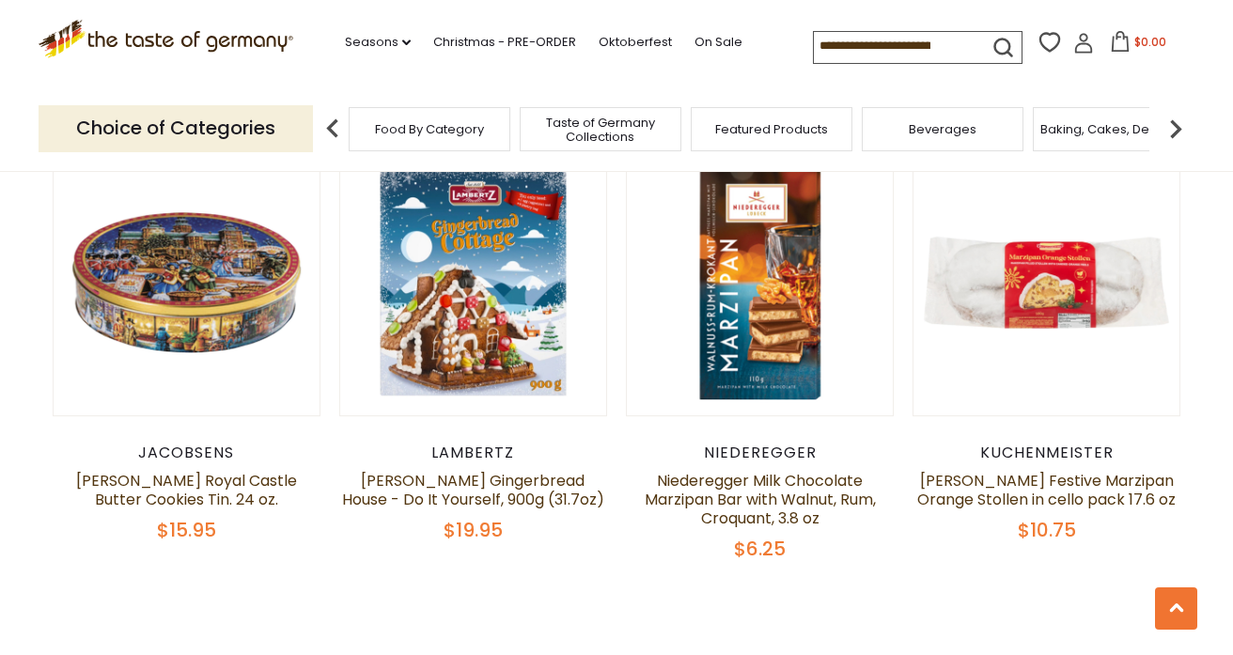
scroll to position [1166, 0]
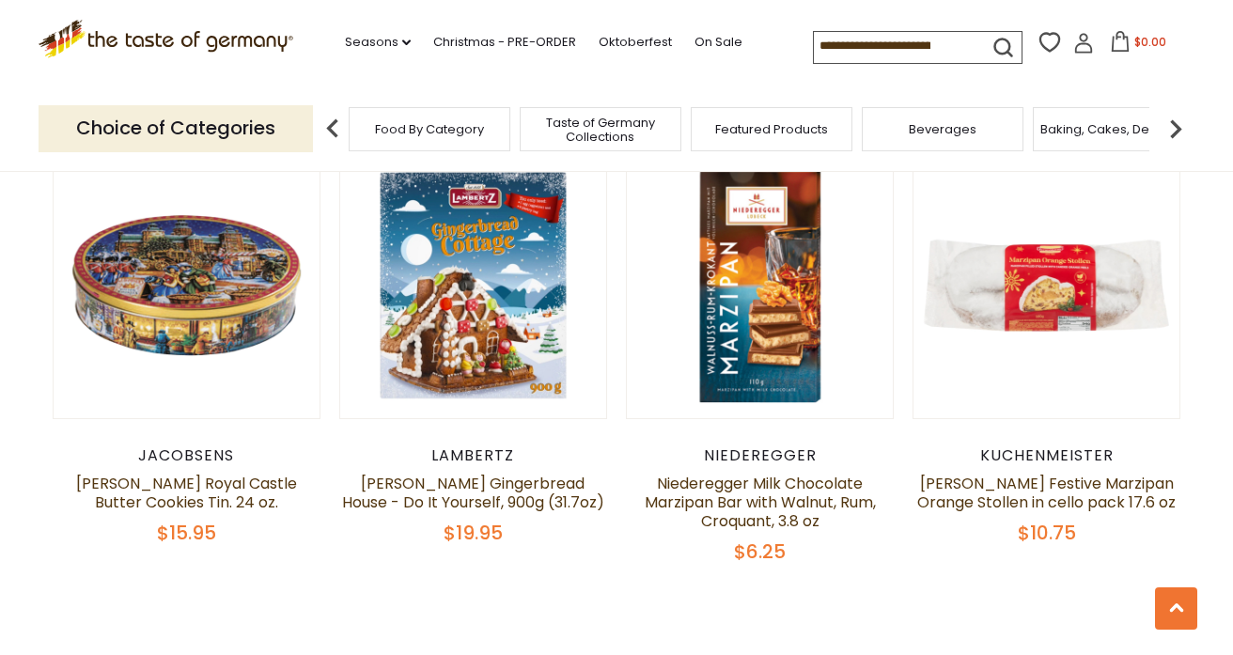
click at [333, 129] on img at bounding box center [333, 129] width 38 height 38
click at [382, 42] on link "Seasons dropdown_arrow" at bounding box center [378, 42] width 66 height 21
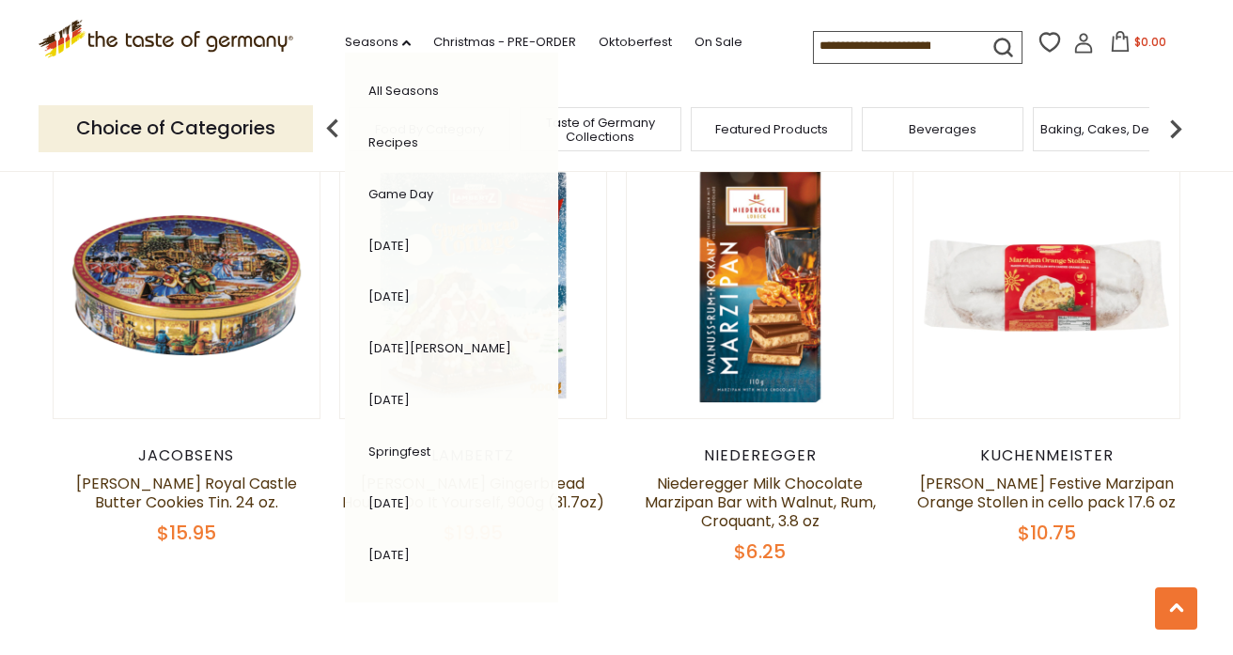
click at [347, 134] on div "All Seasons Recipes Game Day [DATE] [DATE] [DATE][PERSON_NAME] [DATE] Springfes…" at bounding box center [451, 328] width 213 height 550
click at [714, 41] on link "On Sale" at bounding box center [718, 42] width 48 height 21
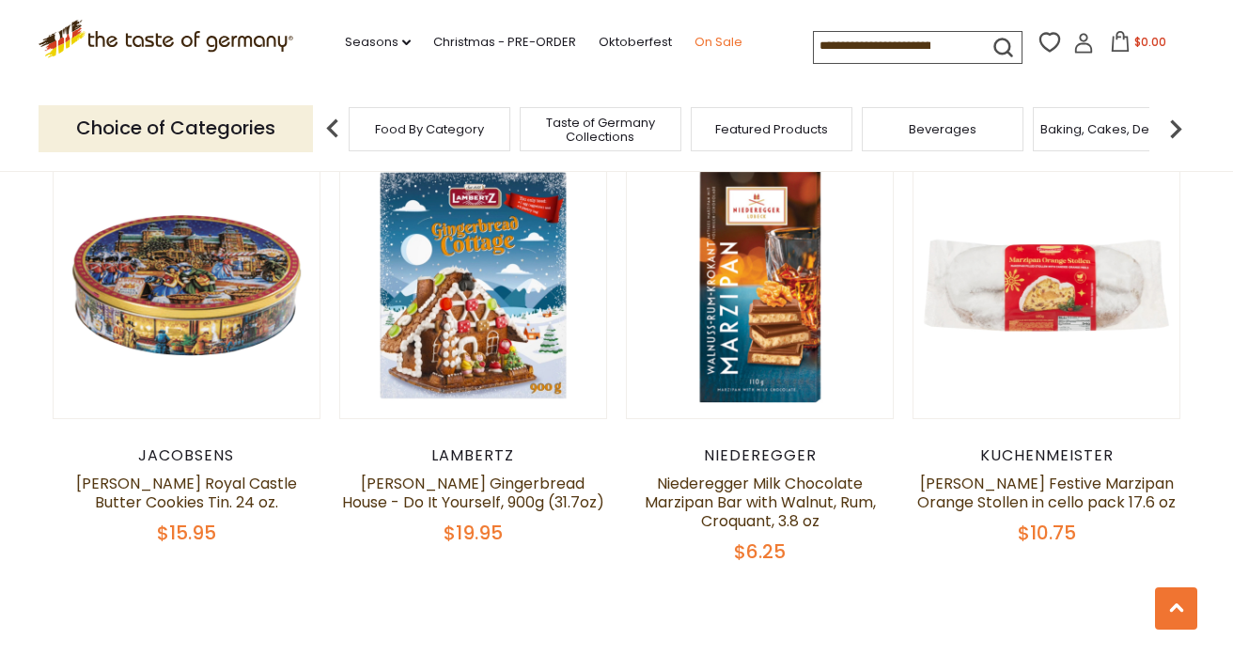
click at [714, 41] on link "On Sale" at bounding box center [718, 42] width 48 height 21
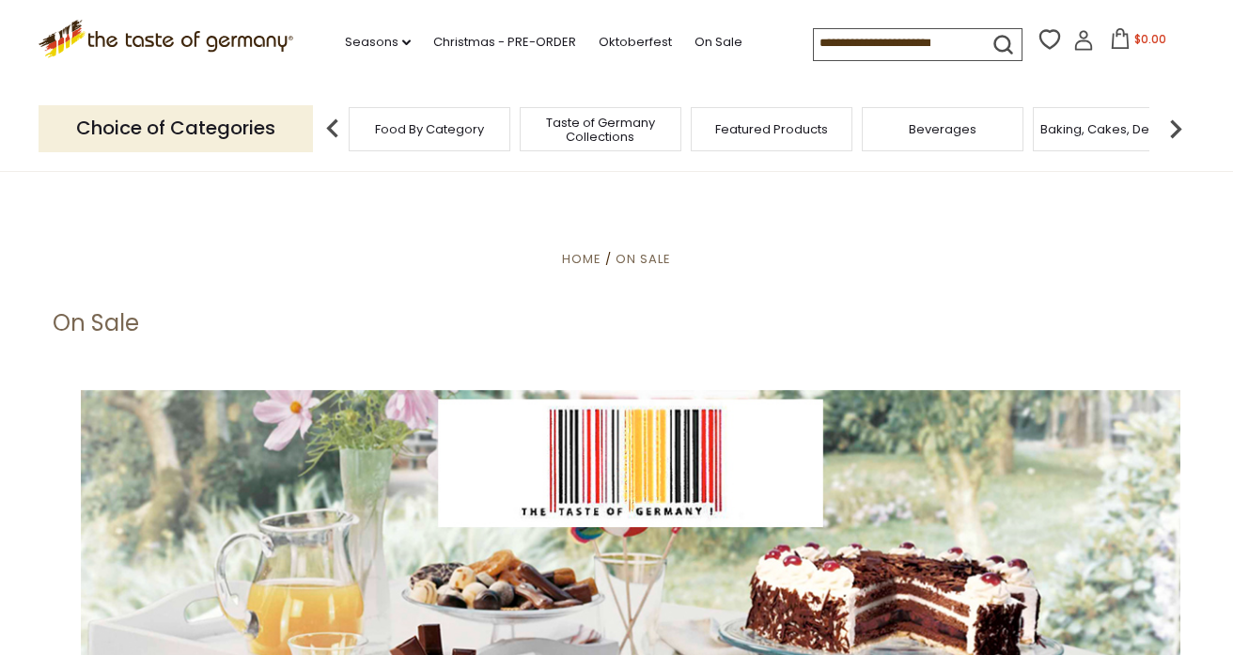
click at [330, 131] on img at bounding box center [333, 129] width 38 height 38
click at [410, 136] on span "Food By Category" at bounding box center [429, 129] width 109 height 14
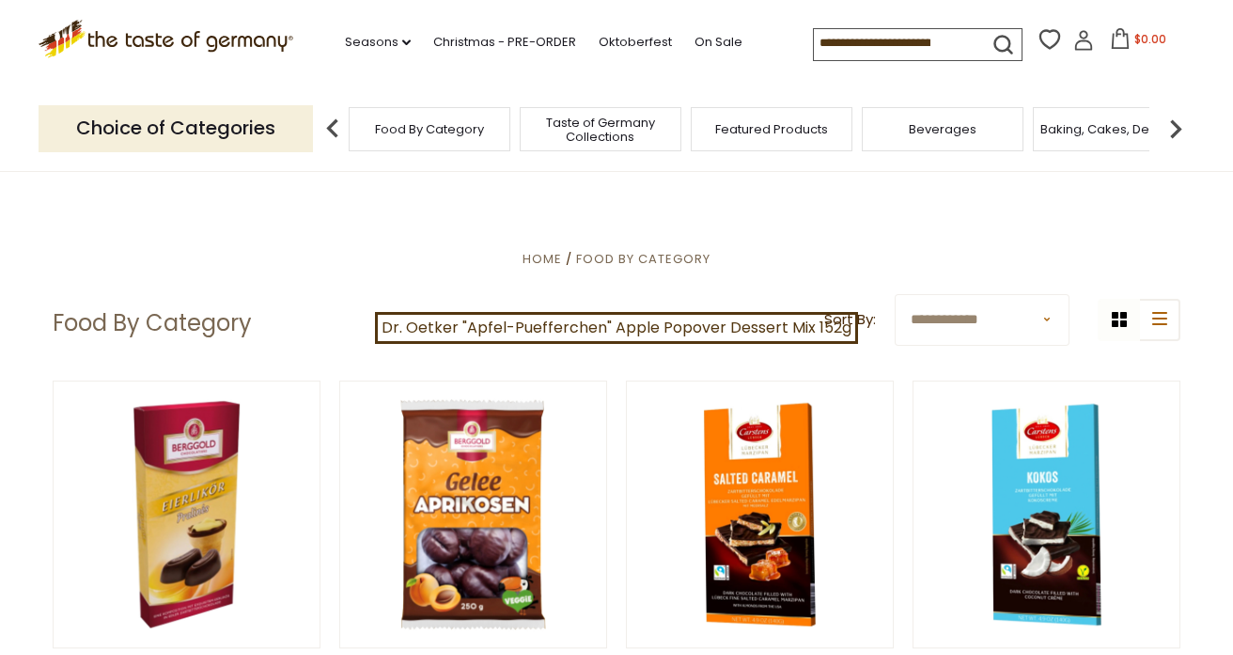
click at [410, 136] on span "Food By Category" at bounding box center [429, 129] width 109 height 14
